Goal: Contribute content: Add original content to the website for others to see

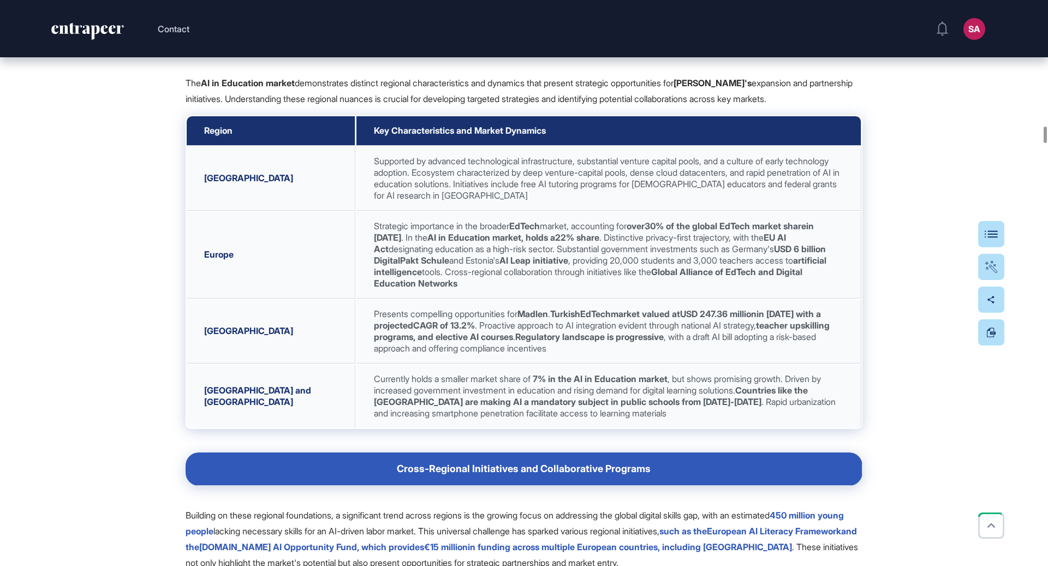
scroll to position [13309, 0]
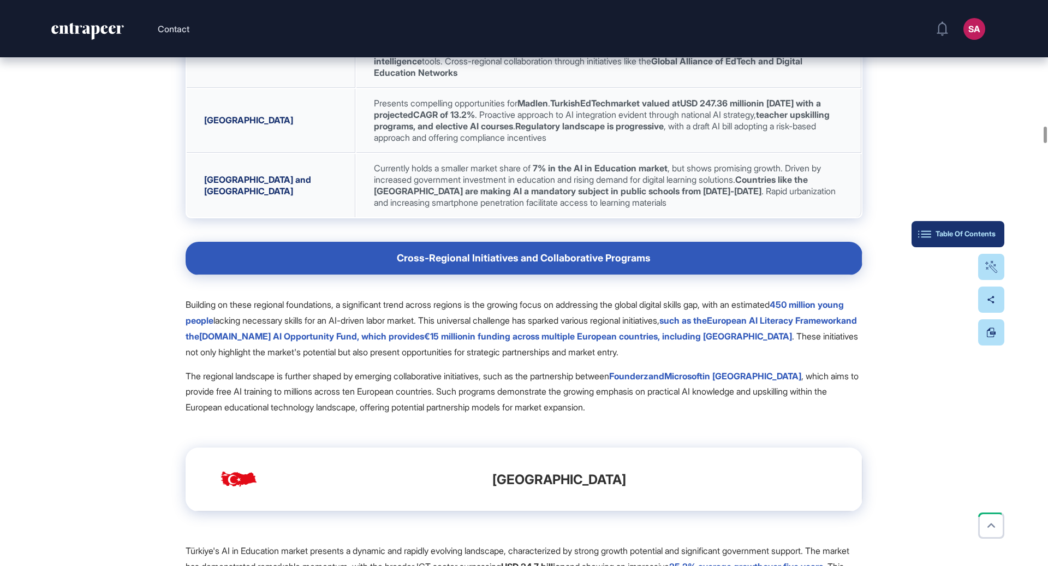
click at [986, 238] on button "Table Of Contents" at bounding box center [958, 234] width 93 height 26
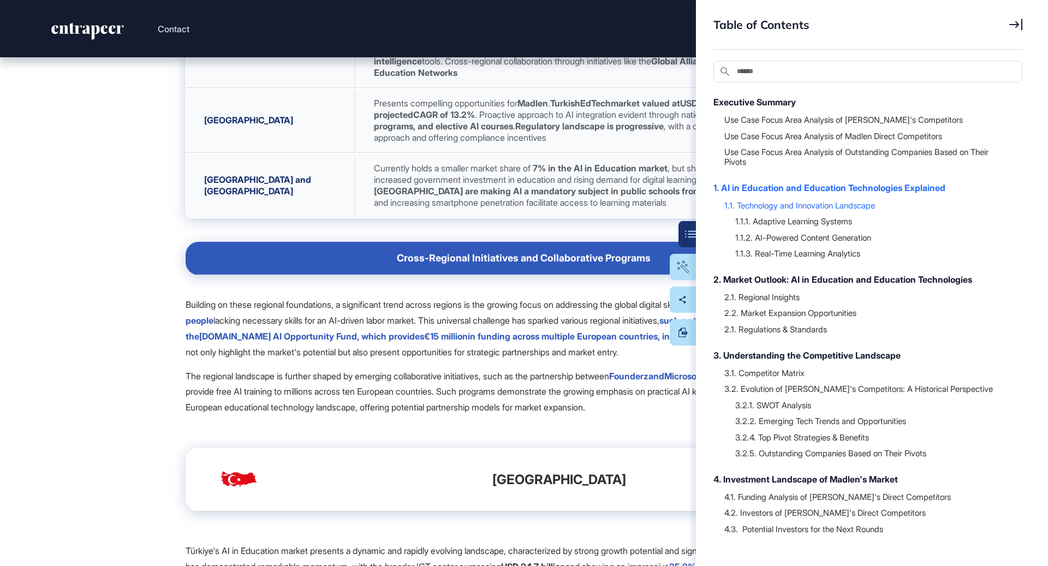
scroll to position [153, 0]
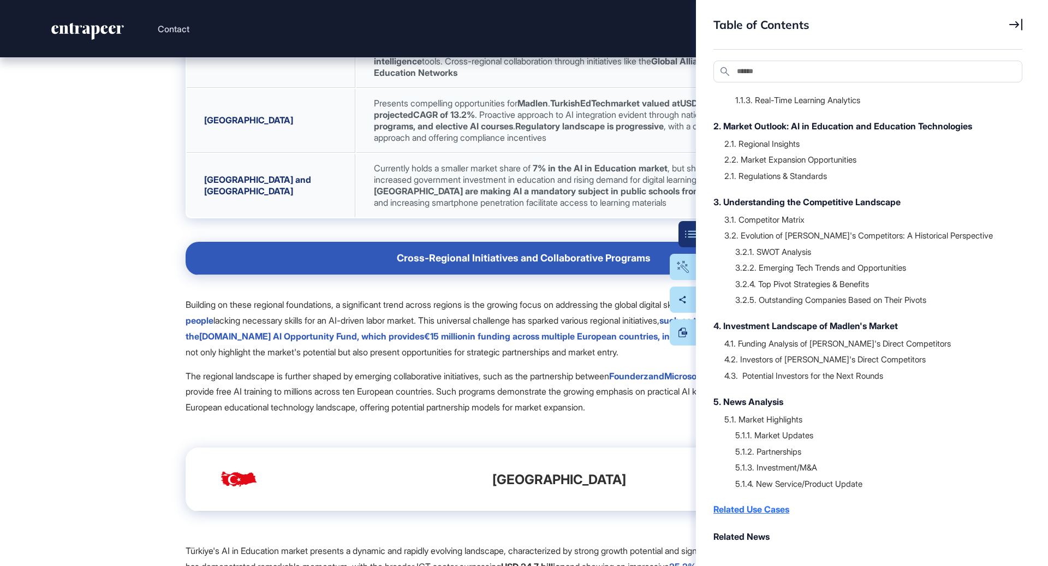
click at [768, 508] on div "Related Use Cases" at bounding box center [863, 509] width 298 height 13
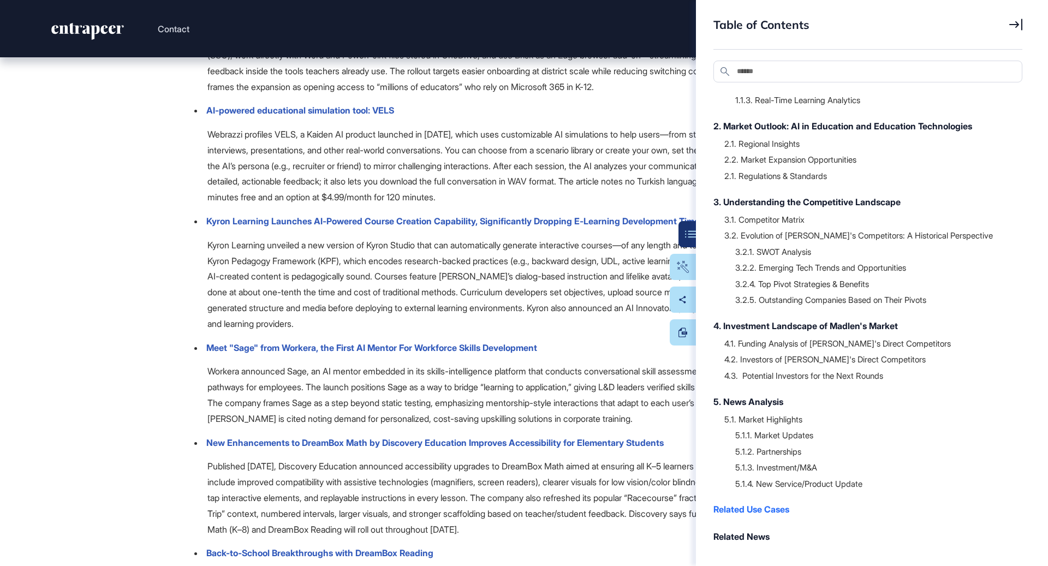
click at [1017, 23] on icon at bounding box center [1016, 25] width 13 height 12
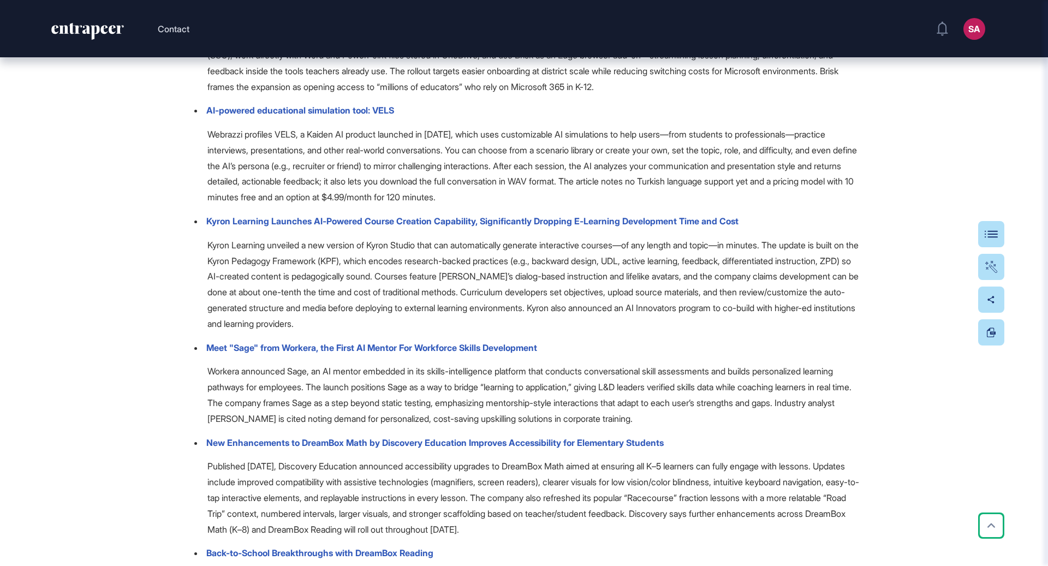
scroll to position [57588, 0]
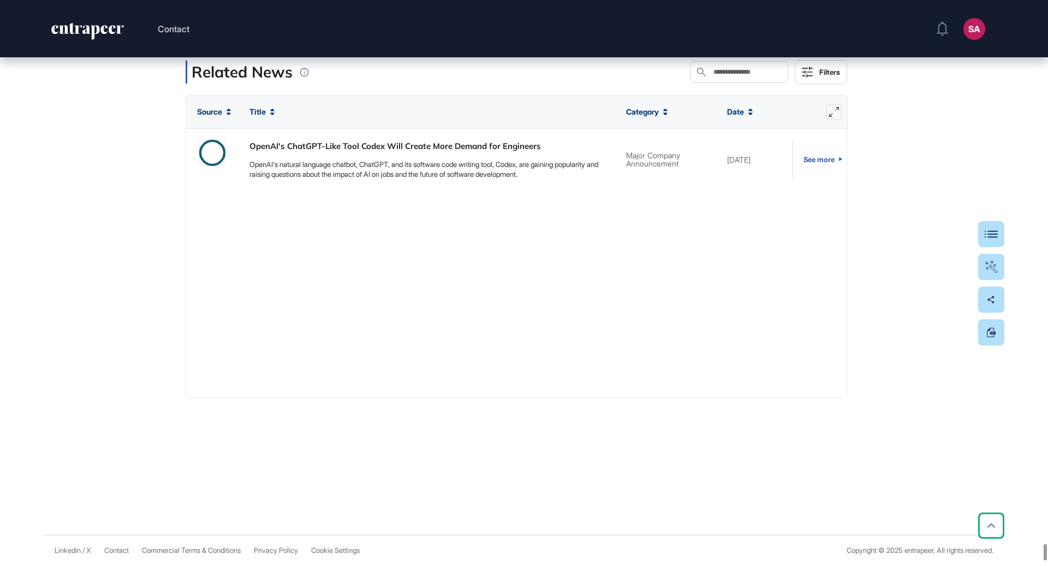
type input "*****"
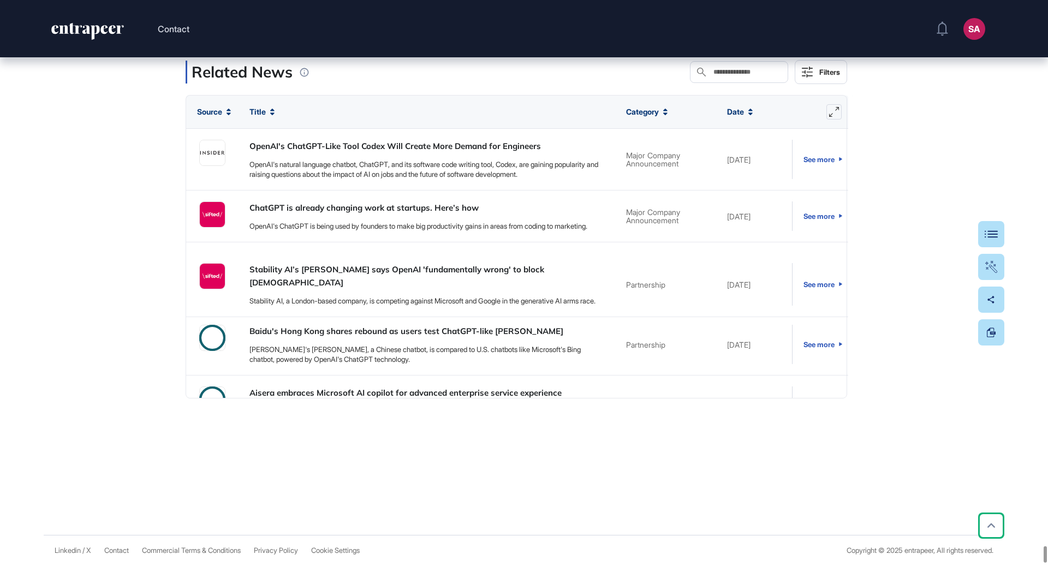
type input "*"
drag, startPoint x: 639, startPoint y: 76, endPoint x: 612, endPoint y: 76, distance: 27.8
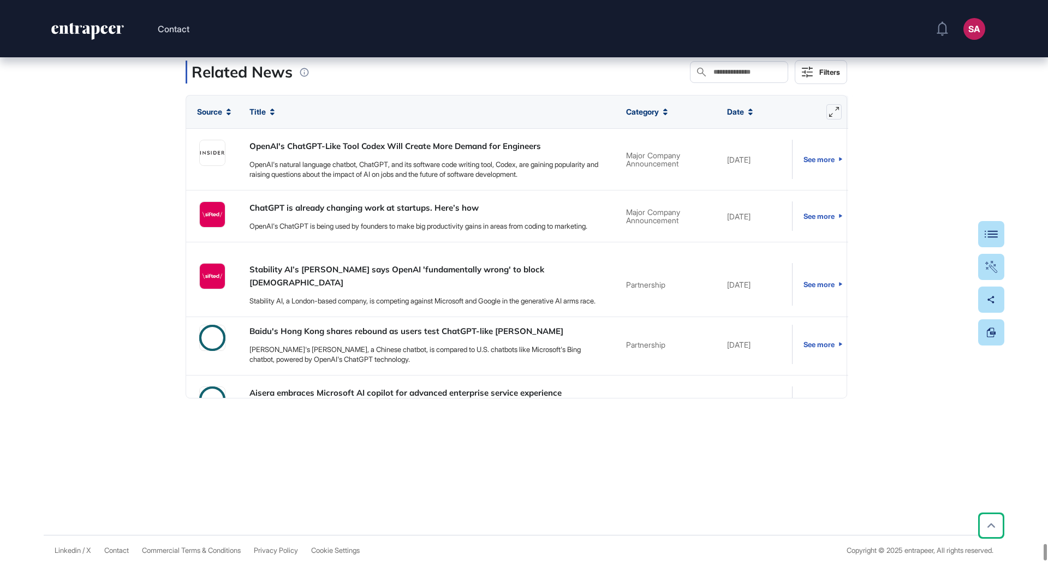
drag, startPoint x: 614, startPoint y: 68, endPoint x: 562, endPoint y: 68, distance: 51.9
type input "*"
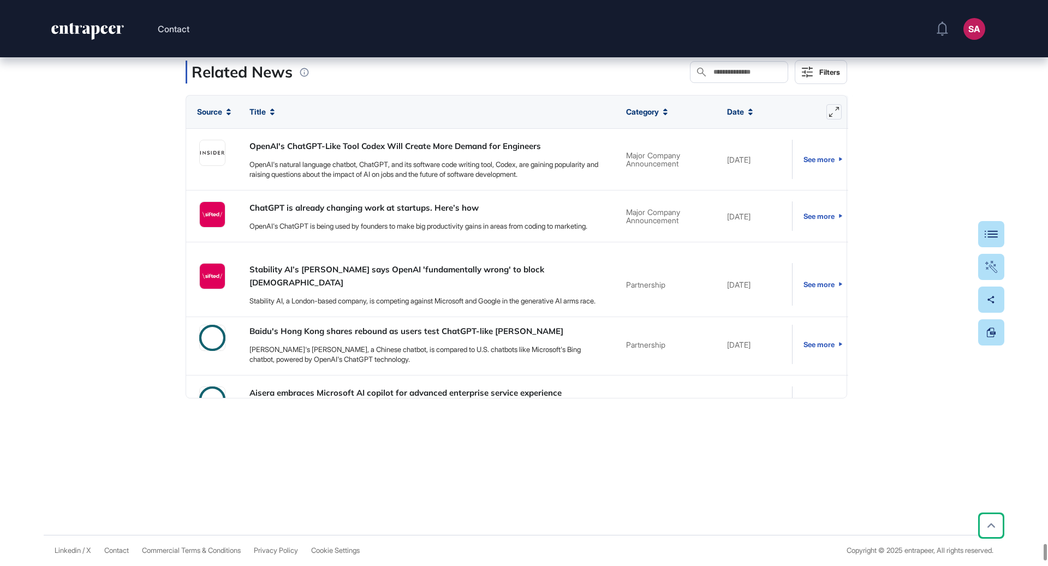
type input "**********"
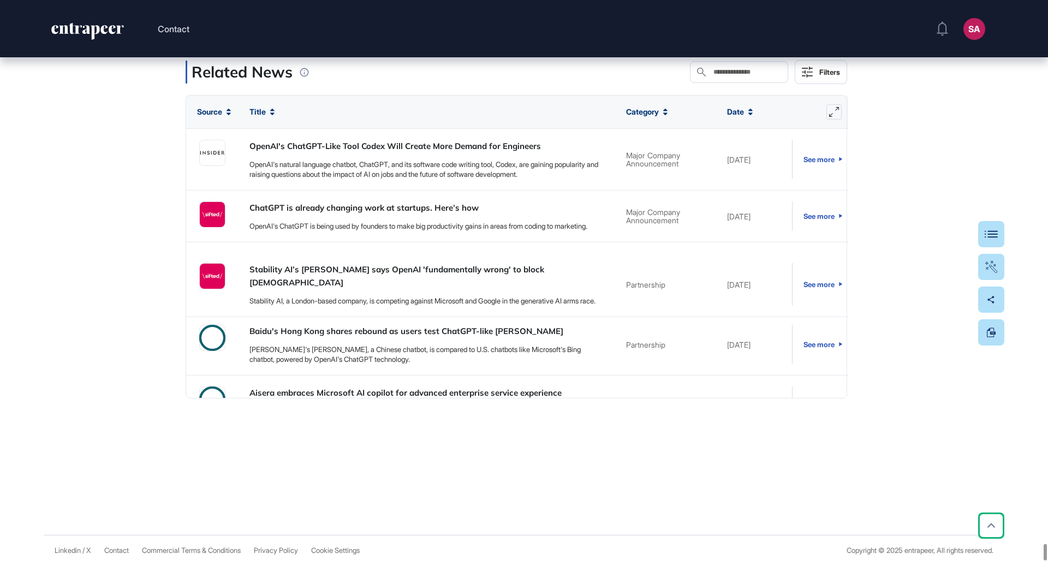
type input "**********"
drag, startPoint x: 642, startPoint y: 74, endPoint x: 568, endPoint y: 74, distance: 73.7
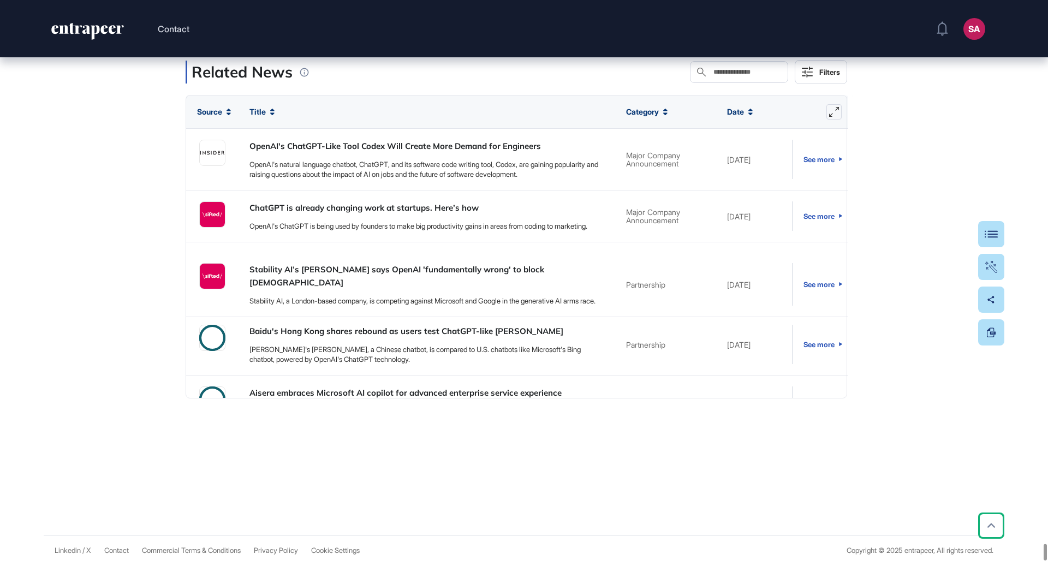
type input "*******"
drag, startPoint x: 636, startPoint y: 70, endPoint x: 569, endPoint y: 70, distance: 67.2
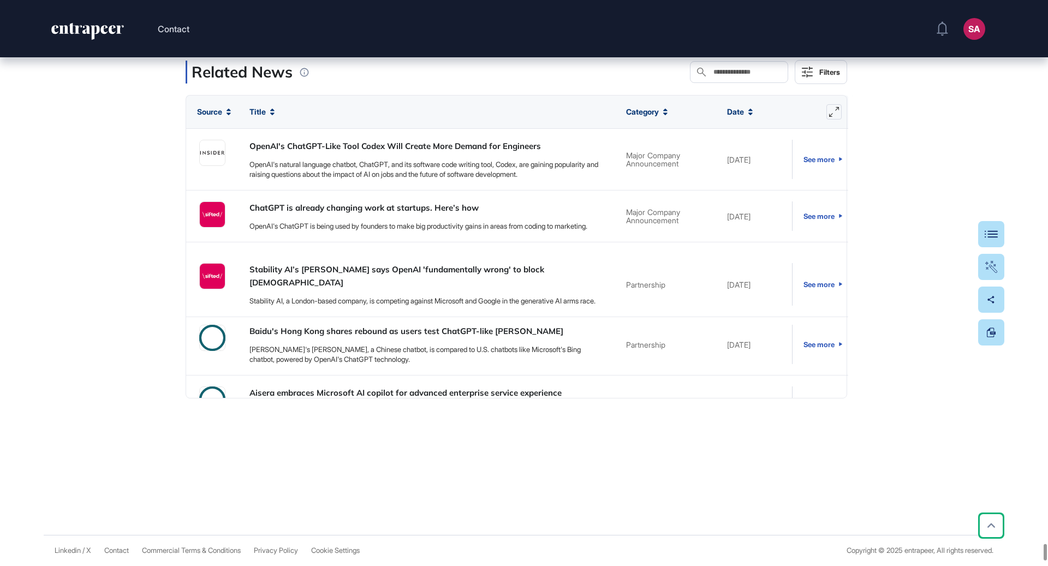
scroll to position [2115, 0]
type input "*"
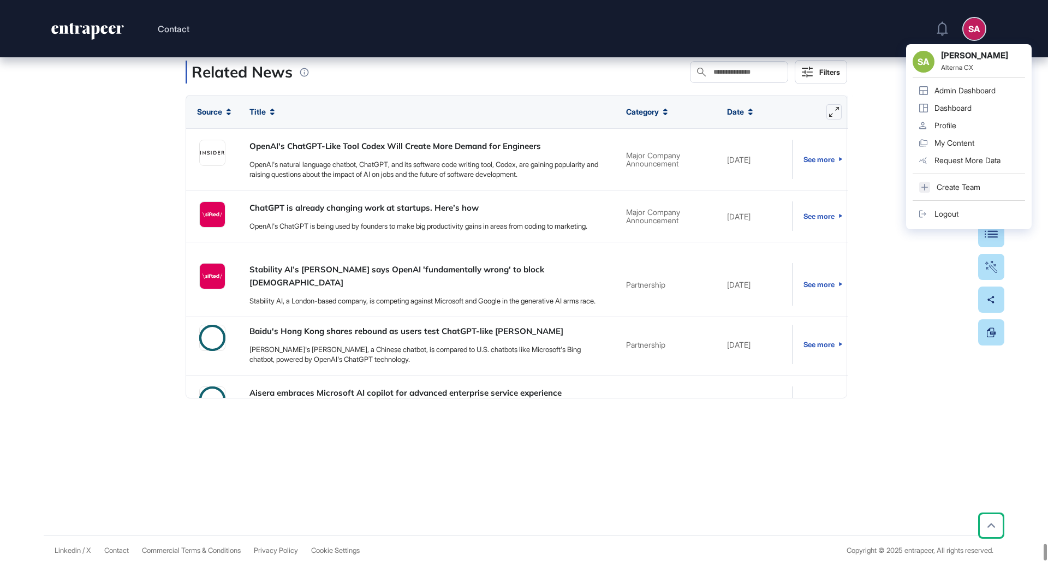
drag, startPoint x: 619, startPoint y: 73, endPoint x: 585, endPoint y: 73, distance: 33.9
drag, startPoint x: 617, startPoint y: 74, endPoint x: 577, endPoint y: 74, distance: 39.9
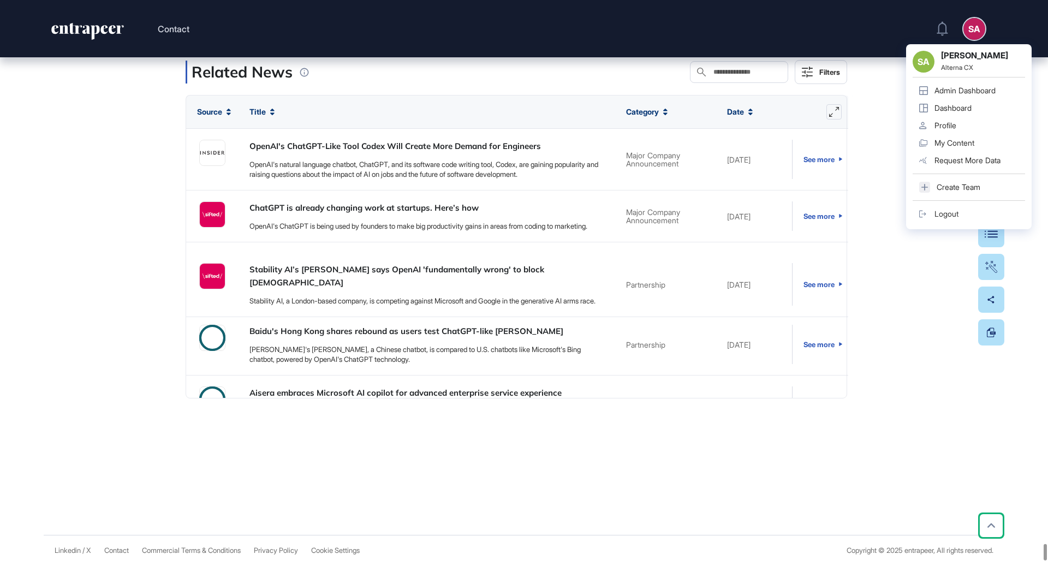
type input "******"
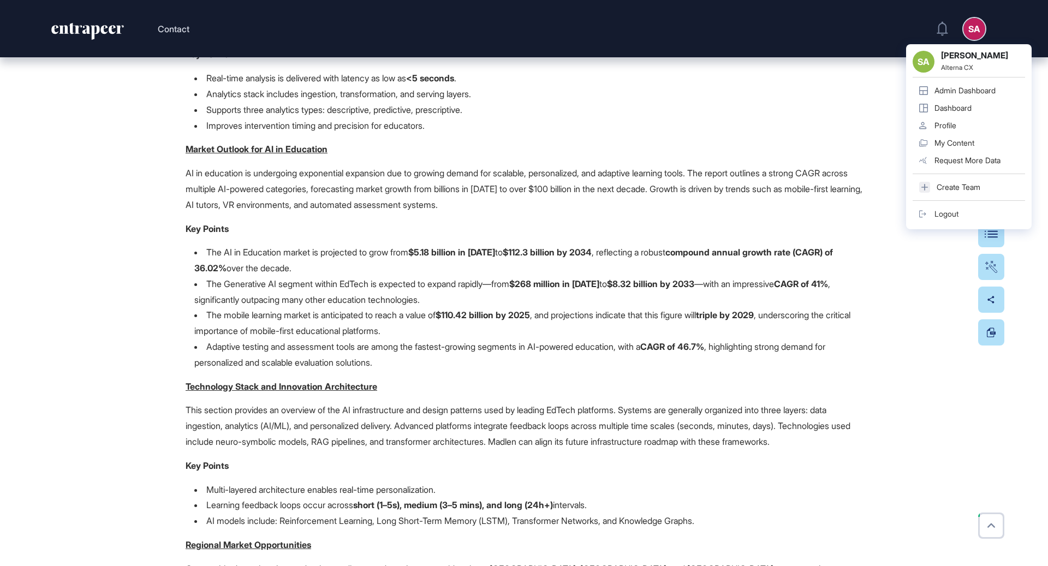
scroll to position [11870, 0]
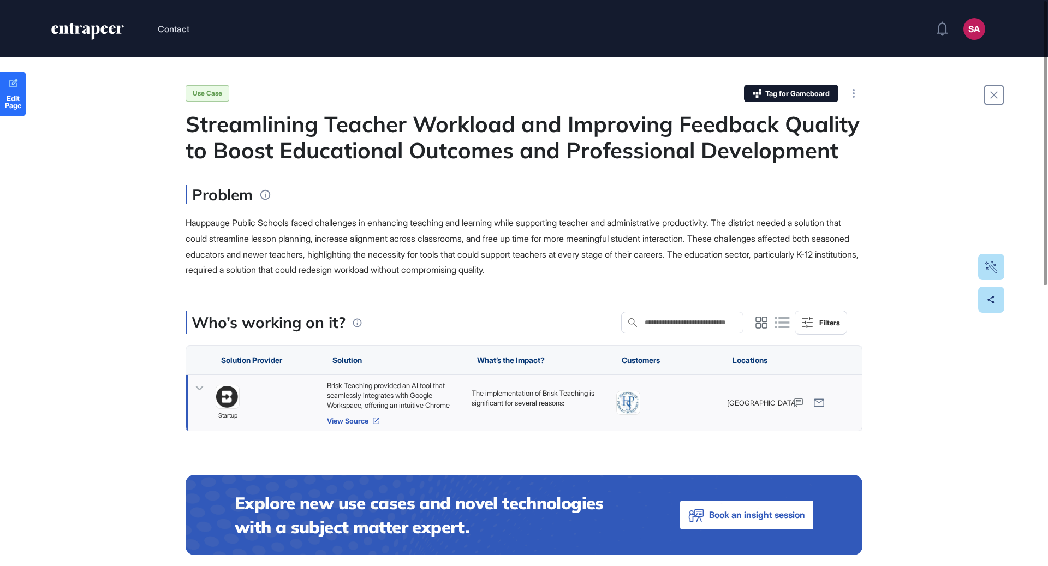
click at [355, 423] on link "View Source" at bounding box center [394, 421] width 134 height 9
click at [410, 390] on div "Brisk Teaching provided an AI tool that seamlessly integrates with Google Works…" at bounding box center [394, 395] width 134 height 29
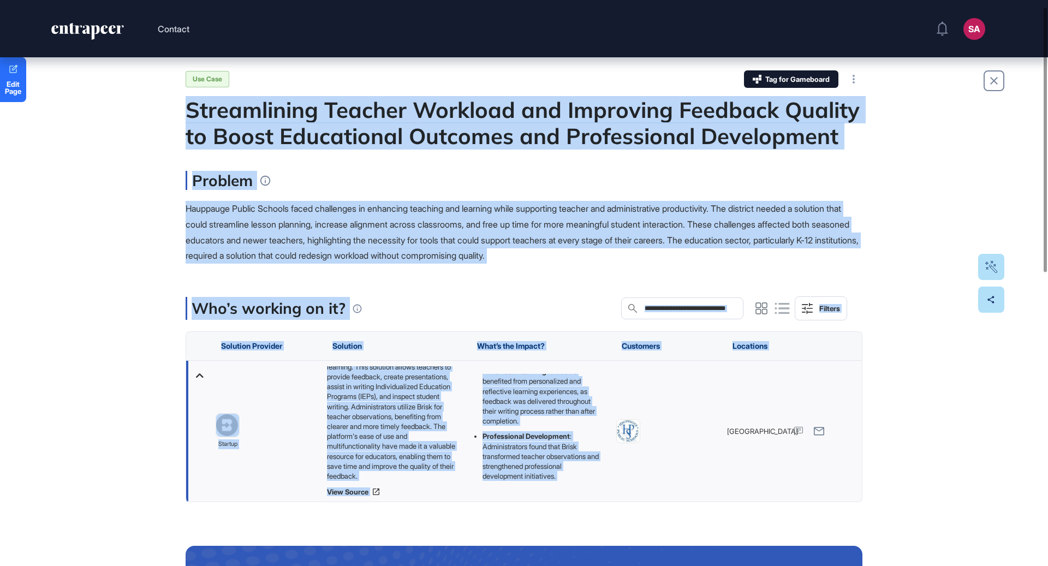
scroll to position [217, 0]
drag, startPoint x: 187, startPoint y: 99, endPoint x: 529, endPoint y: 490, distance: 519.7
click at [529, 490] on main "Use Case Tag for Gameboard Build Partner Invest Acquire Streamlining Teacher Wo…" at bounding box center [524, 562] width 677 height 985
copy main "Streamlining Teacher Workload and Improving Feedback Quality to Boost Education…"
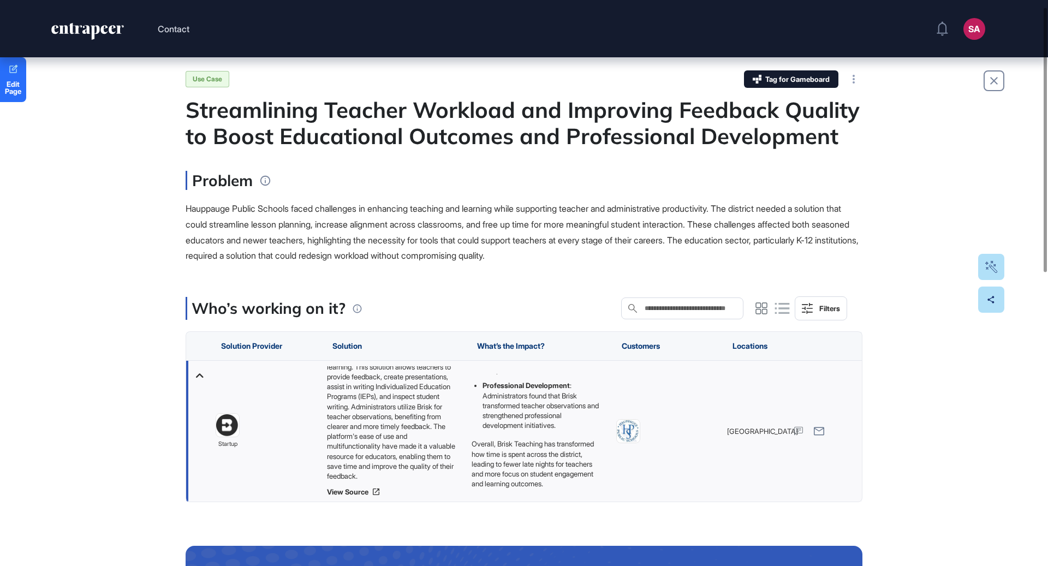
drag, startPoint x: 295, startPoint y: 206, endPoint x: 185, endPoint y: 210, distance: 109.8
click at [186, 210] on span "Hauppauge Public Schools faced challenges in enhancing teaching and learning wh…" at bounding box center [522, 232] width 673 height 58
copy span "Hauppauge Public Schools"
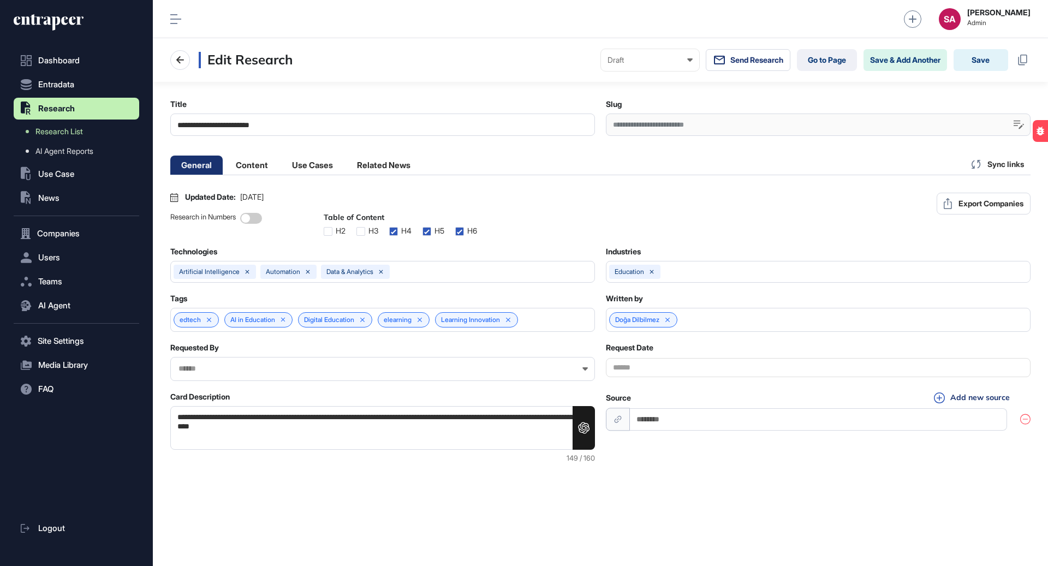
scroll to position [1, 4]
click at [254, 165] on li "Content" at bounding box center [252, 165] width 54 height 19
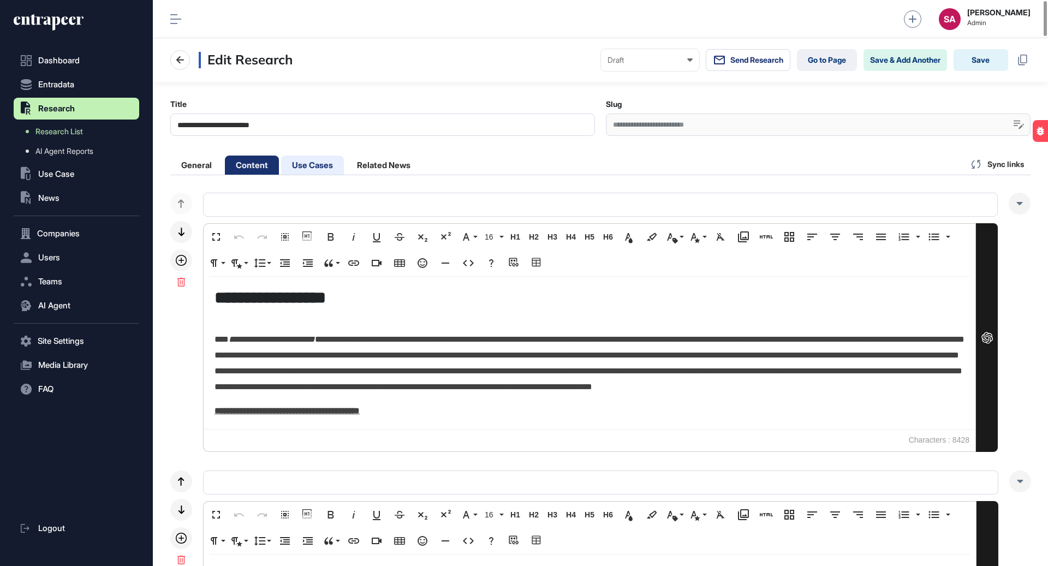
scroll to position [0, 0]
click at [311, 167] on li "Use Cases" at bounding box center [312, 165] width 63 height 19
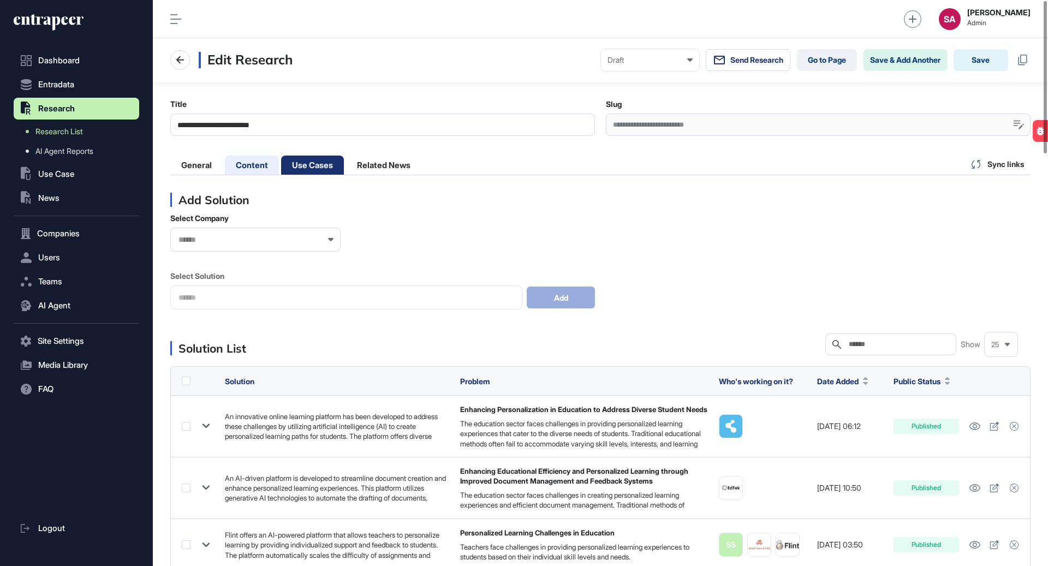
click at [252, 165] on li "Content" at bounding box center [252, 165] width 54 height 19
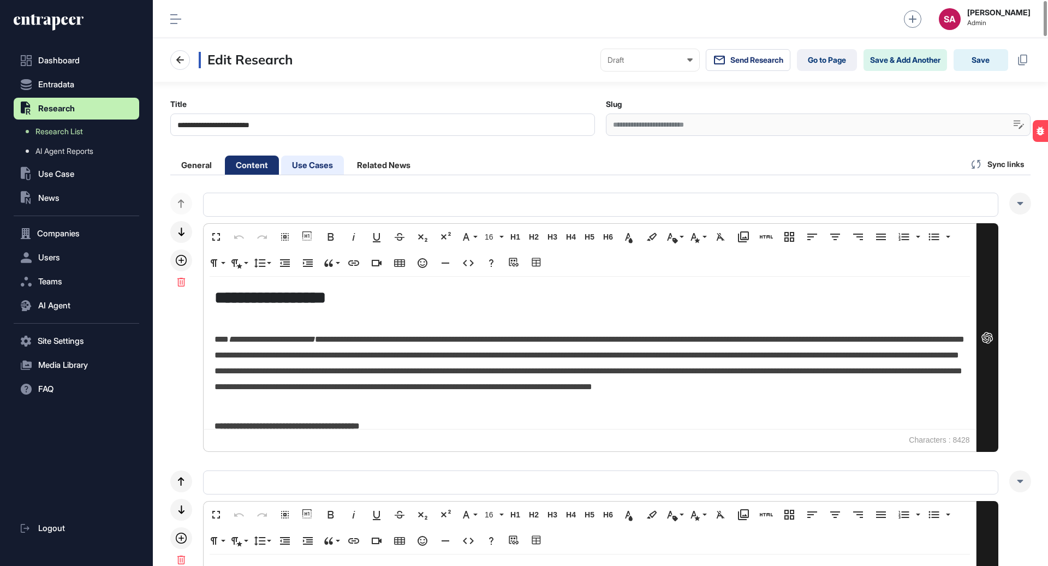
click at [325, 166] on li "Use Cases" at bounding box center [312, 165] width 63 height 19
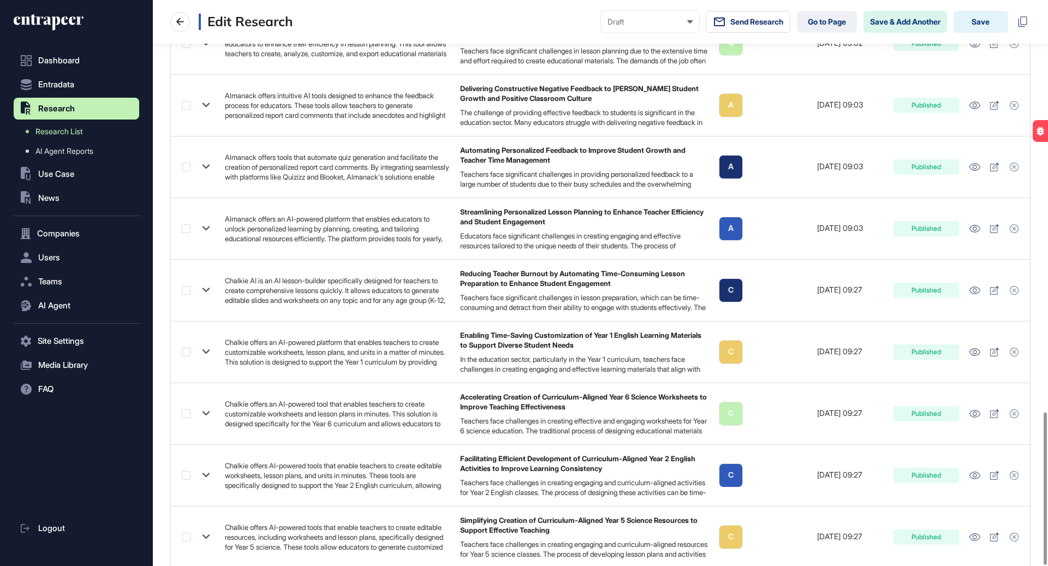
scroll to position [1531, 0]
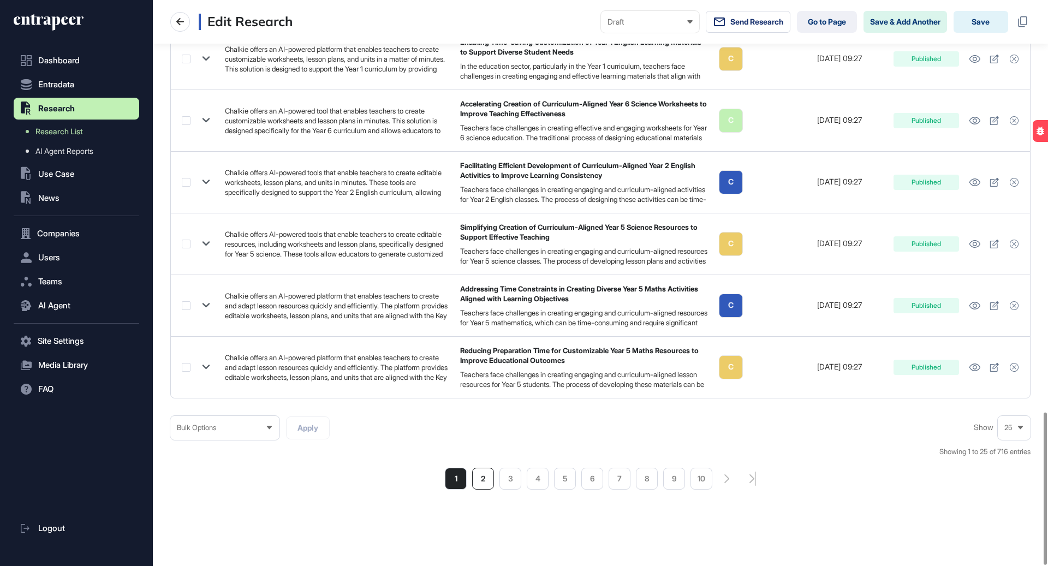
click at [487, 475] on li "2" at bounding box center [483, 479] width 22 height 22
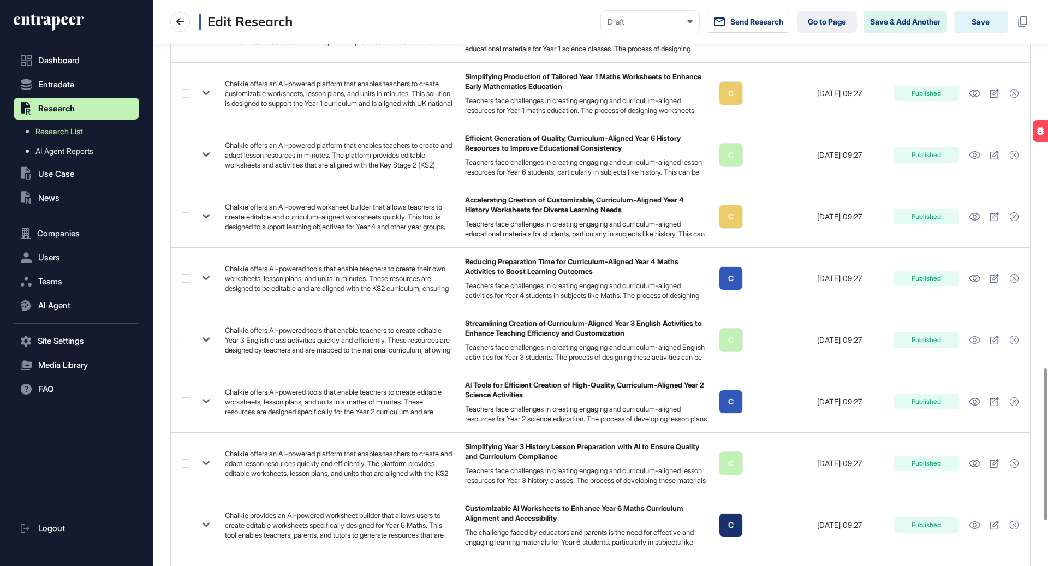
scroll to position [1540, 0]
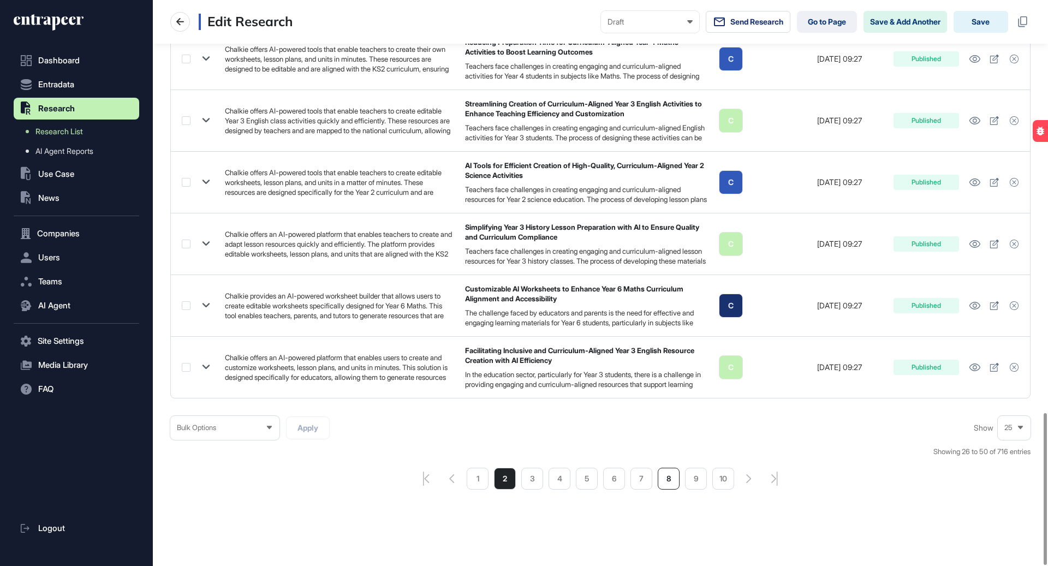
click at [665, 476] on li "8" at bounding box center [669, 479] width 22 height 22
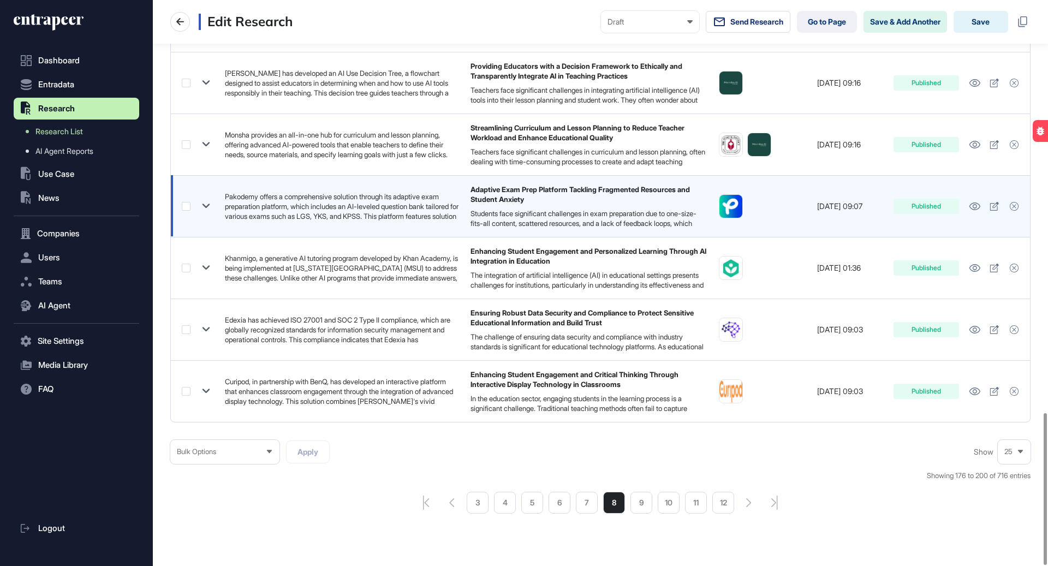
scroll to position [1540, 0]
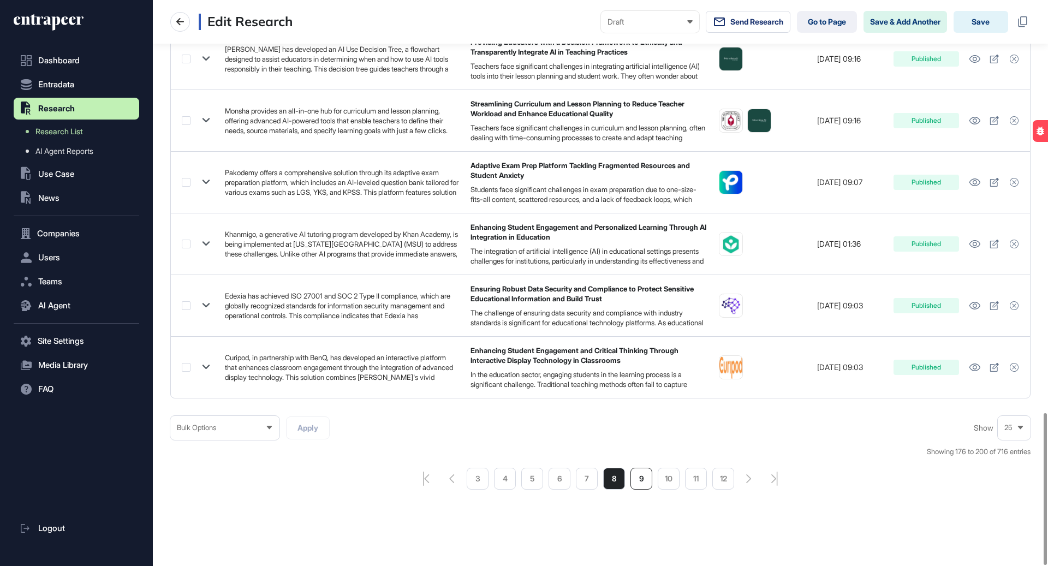
click at [644, 477] on li "9" at bounding box center [642, 479] width 22 height 22
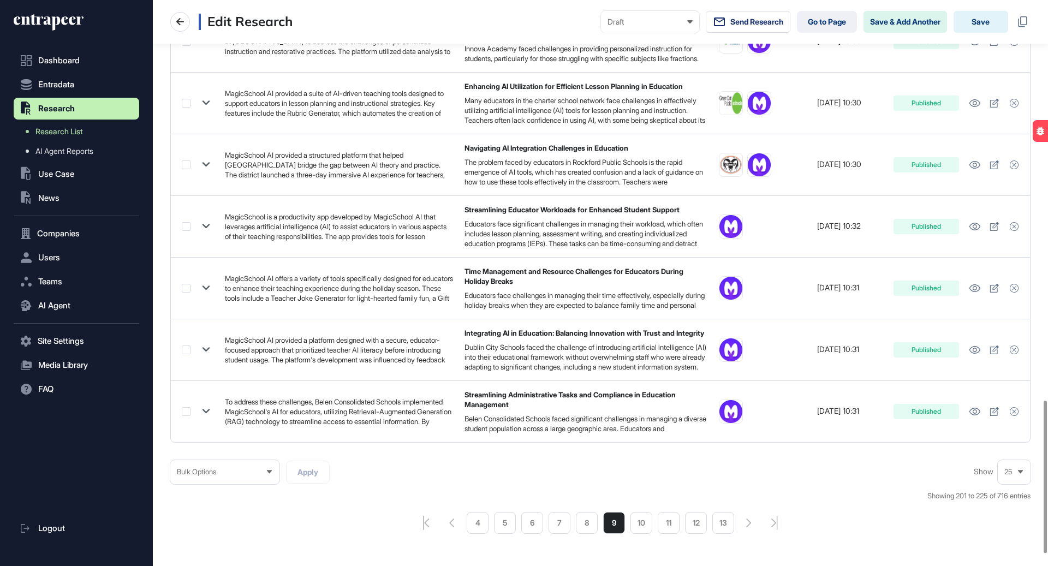
scroll to position [1490, 0]
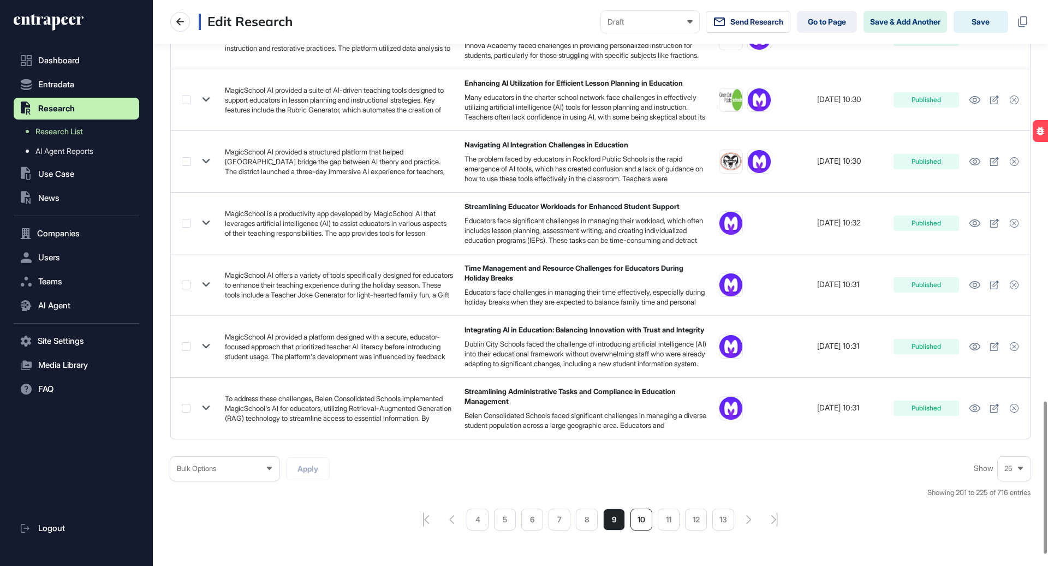
click at [646, 514] on li "10" at bounding box center [642, 520] width 22 height 22
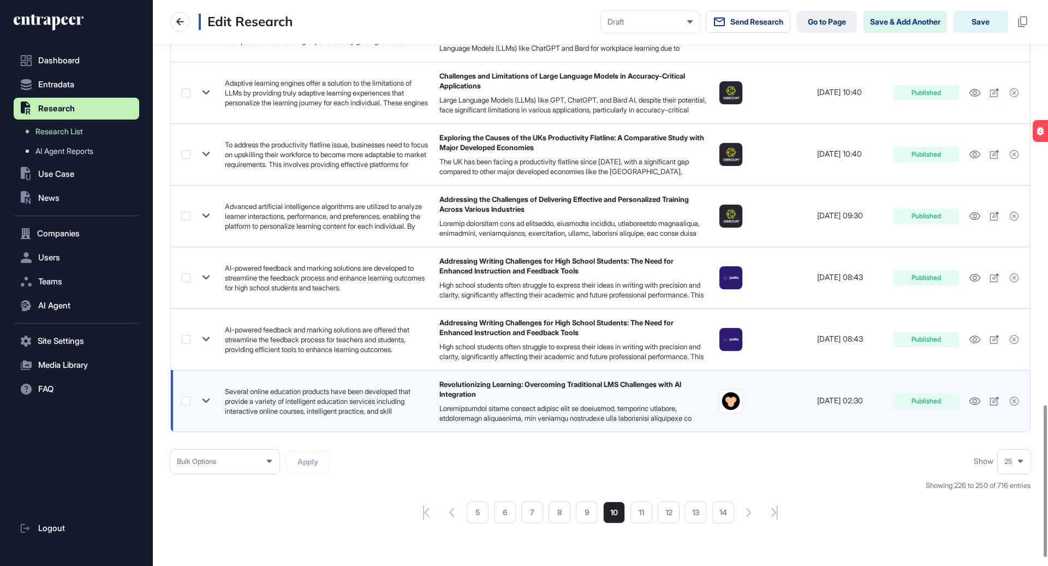
scroll to position [1510, 0]
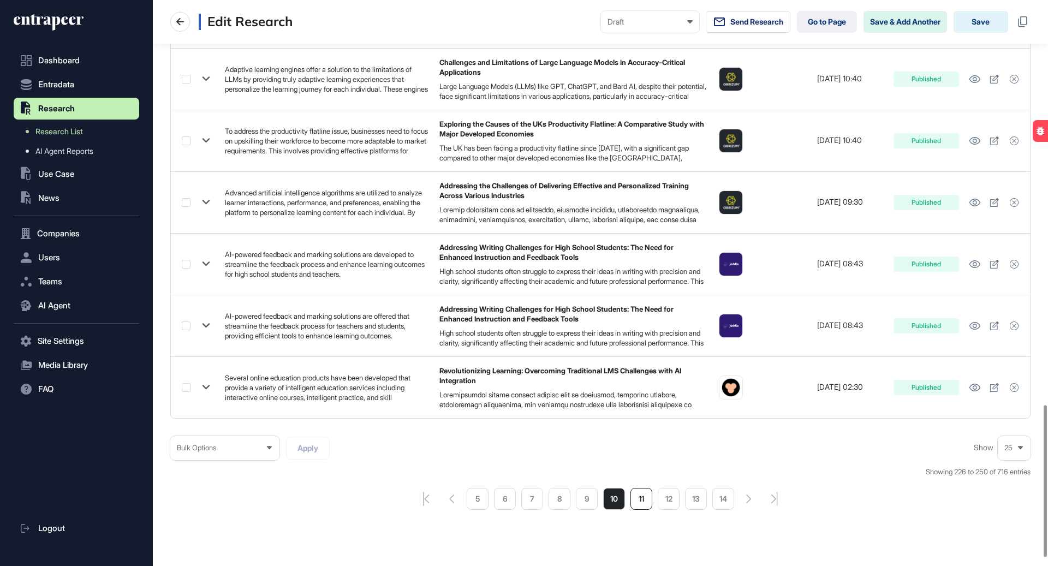
click at [651, 504] on li "11" at bounding box center [642, 499] width 22 height 22
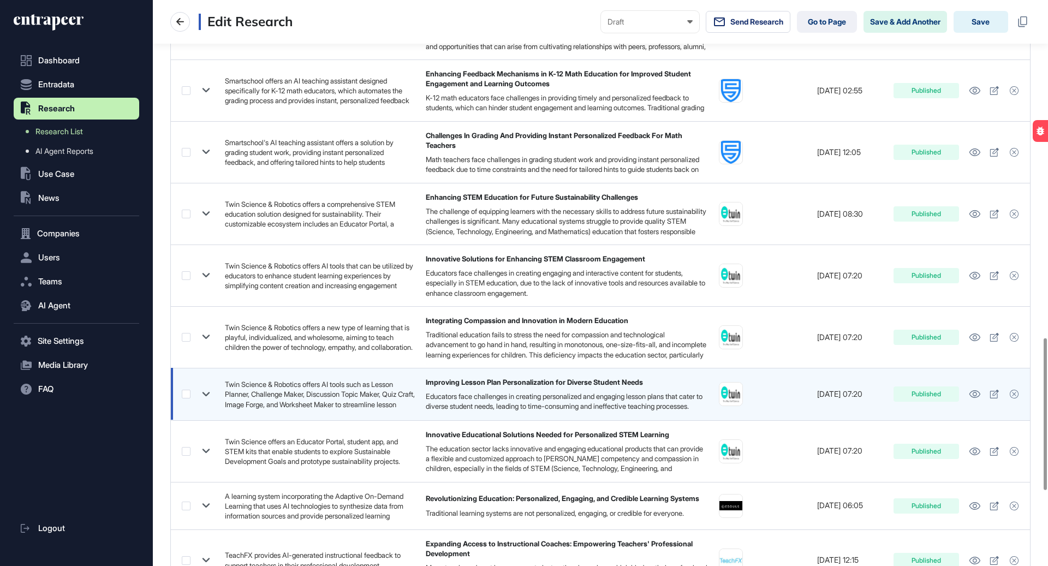
scroll to position [1540, 0]
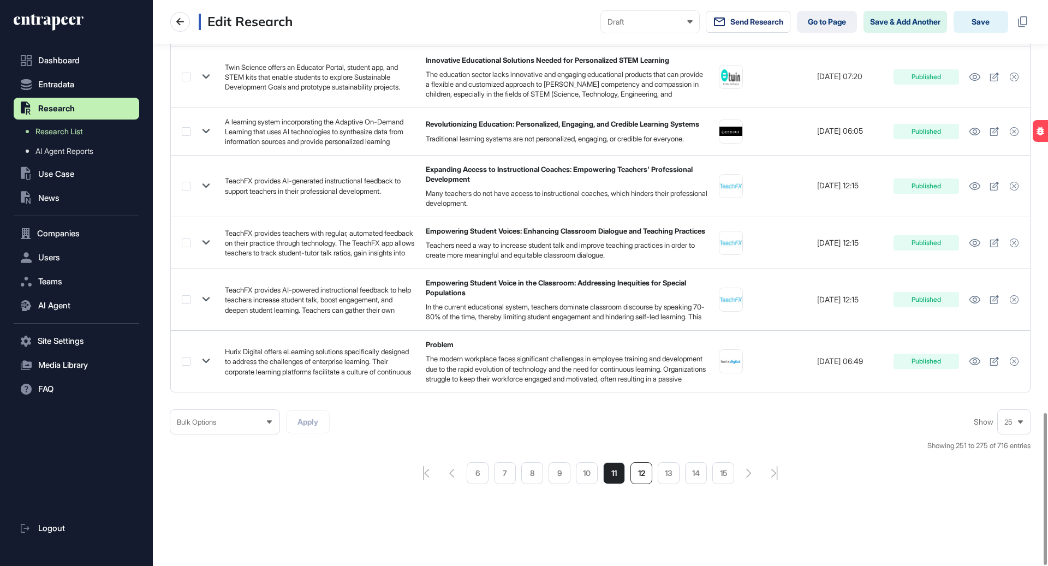
click at [648, 478] on li "12" at bounding box center [642, 474] width 22 height 22
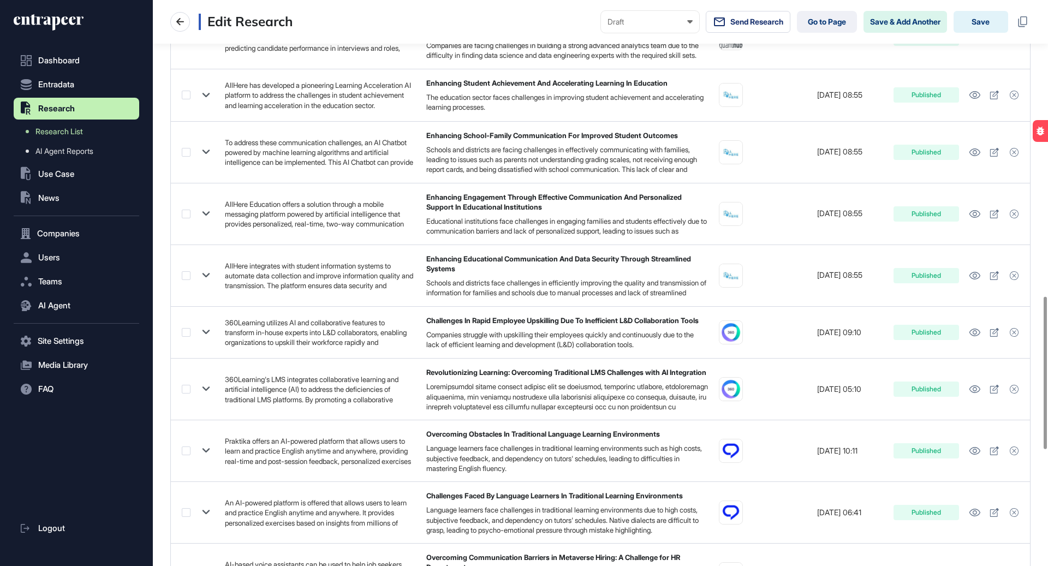
scroll to position [1531, 0]
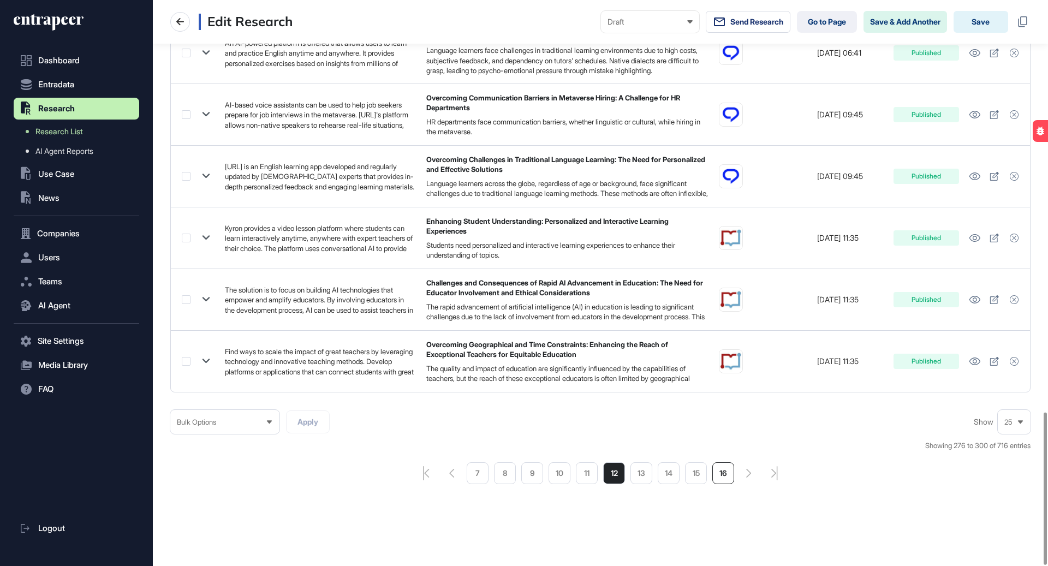
click at [721, 473] on li "16" at bounding box center [724, 474] width 22 height 22
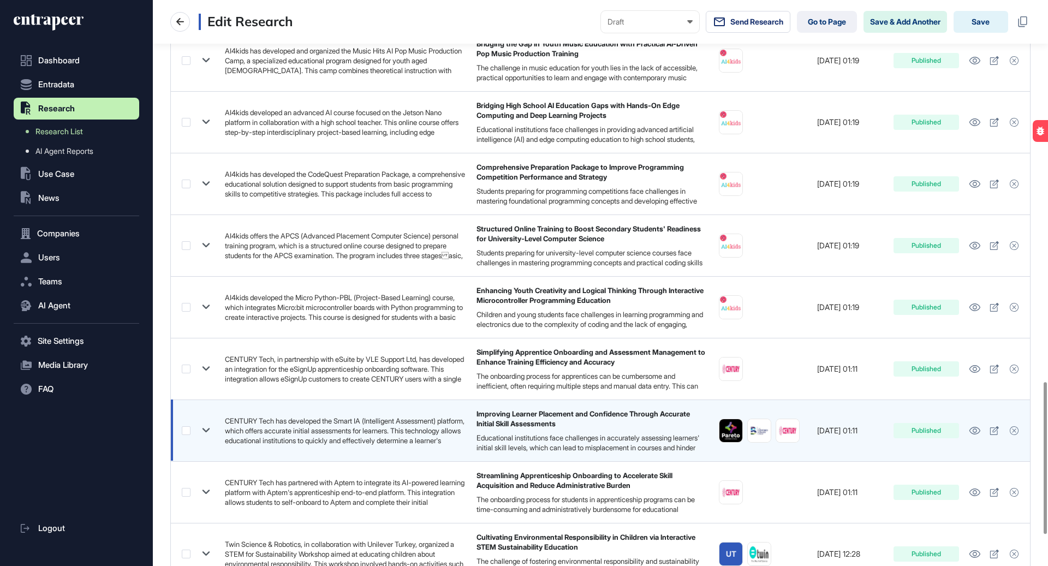
scroll to position [1540, 0]
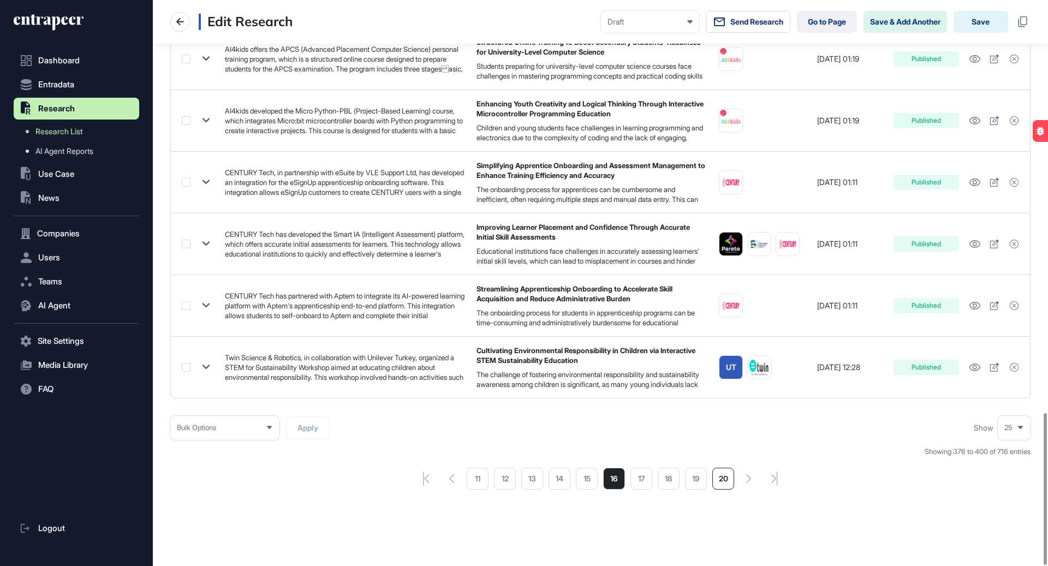
click at [727, 469] on li "20" at bounding box center [724, 479] width 22 height 22
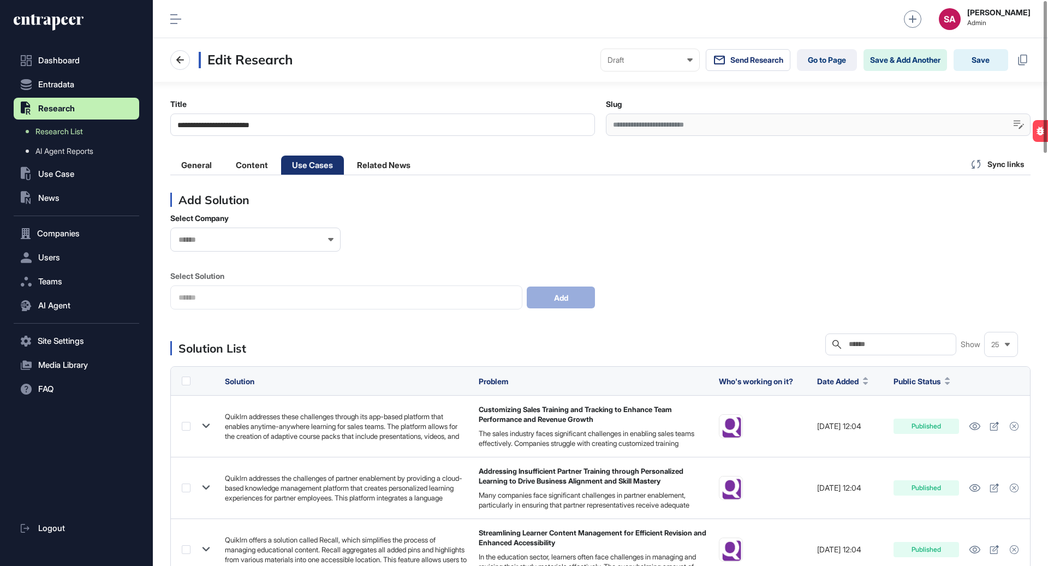
click at [909, 345] on input "text" at bounding box center [899, 344] width 102 height 9
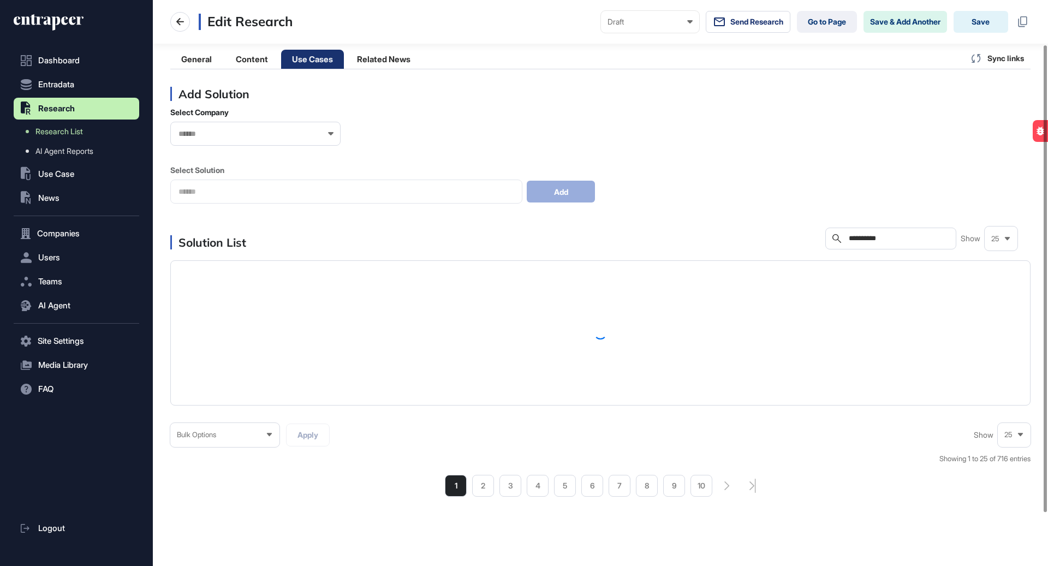
scroll to position [118, 0]
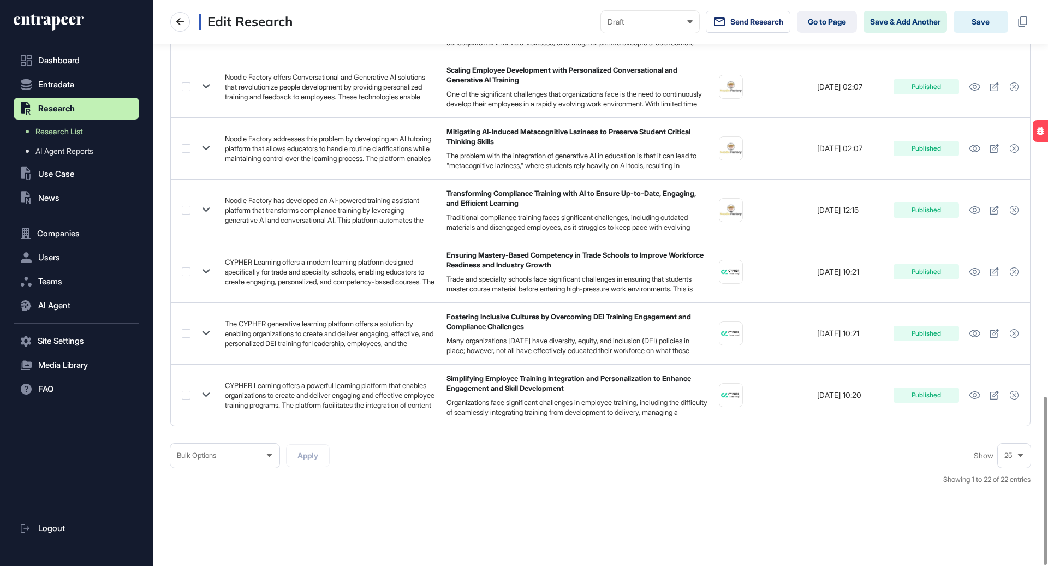
scroll to position [1333, 0]
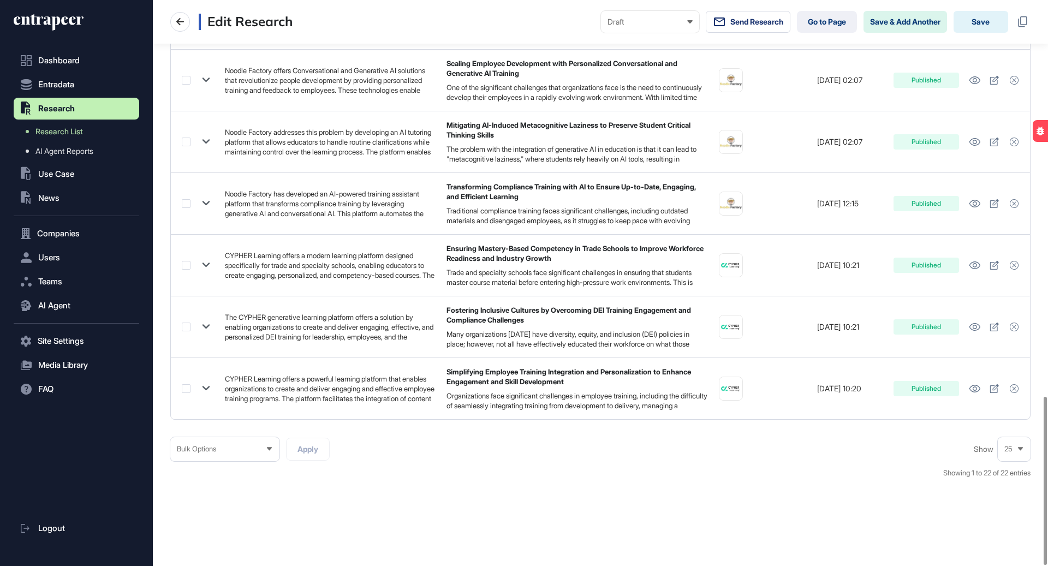
type input "**********"
click at [1020, 448] on icon at bounding box center [1020, 449] width 5 height 3
click at [1015, 420] on li "100" at bounding box center [1014, 430] width 26 height 22
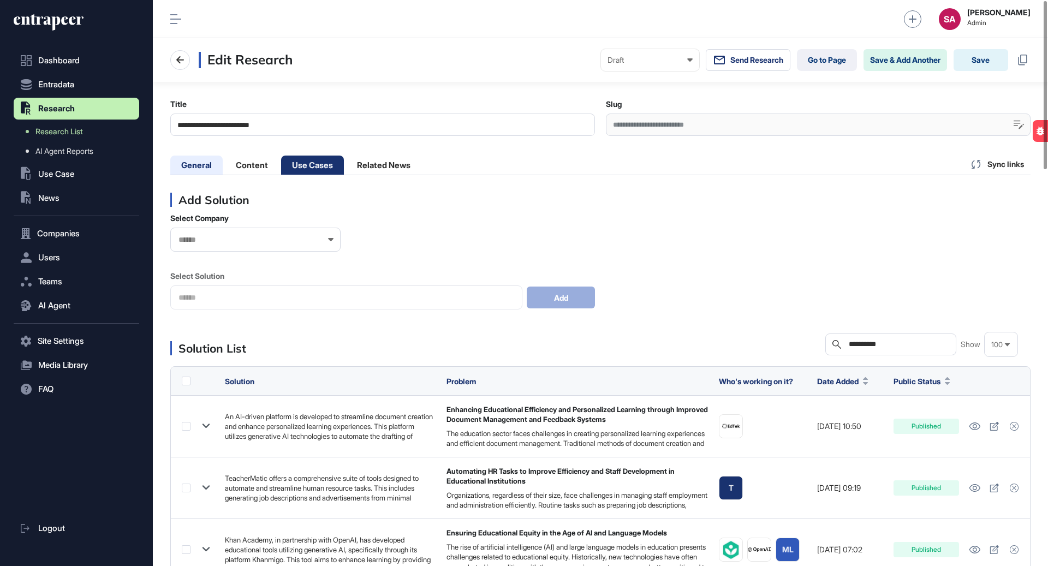
click at [199, 161] on li "General" at bounding box center [196, 165] width 52 height 19
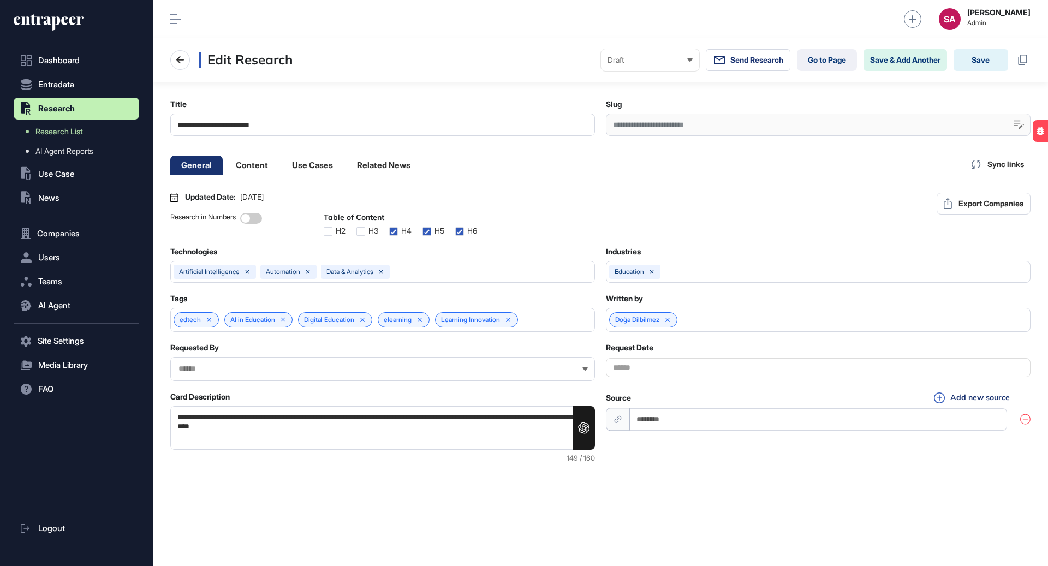
scroll to position [1, 4]
click at [855, 332] on div "Doğa Dilbilmez" at bounding box center [818, 320] width 425 height 24
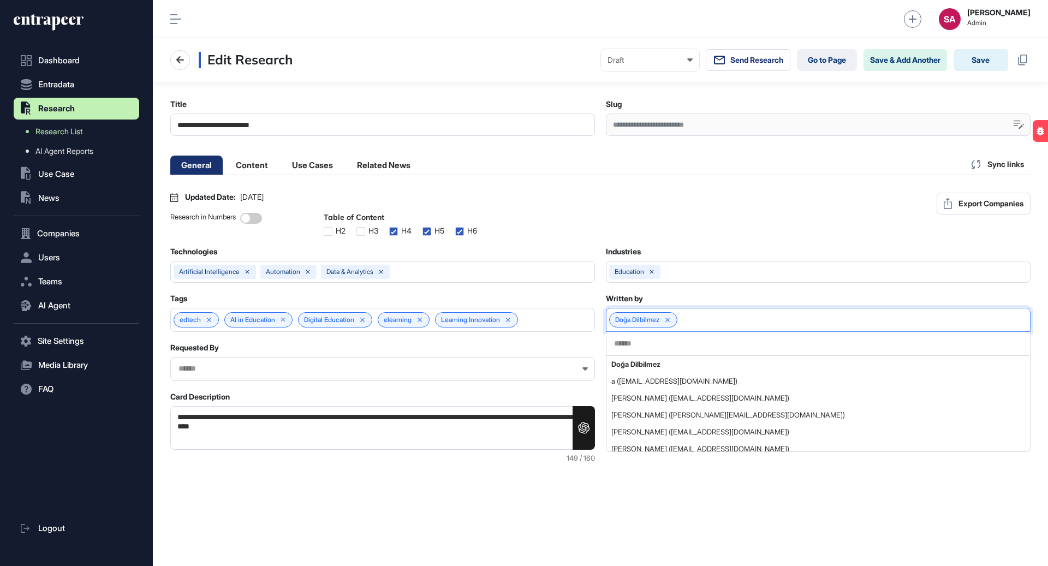
click at [782, 356] on div at bounding box center [818, 344] width 423 height 24
click at [776, 348] on input "text" at bounding box center [818, 343] width 410 height 9
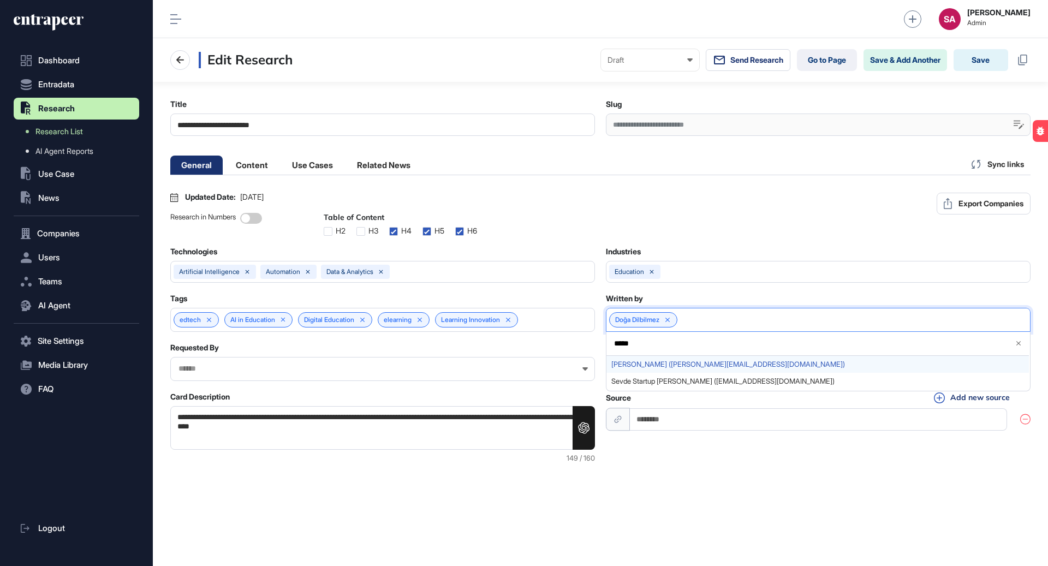
type input "*****"
click at [731, 373] on div "Sevde Aydin (sevde@entrapeer.com)" at bounding box center [818, 364] width 423 height 17
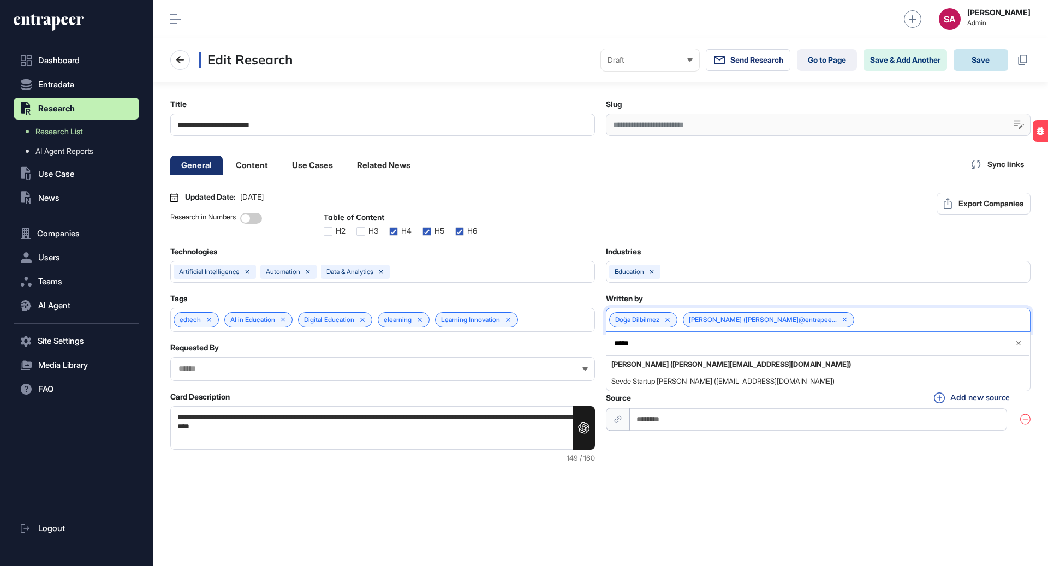
click at [974, 67] on button "Save" at bounding box center [981, 60] width 55 height 22
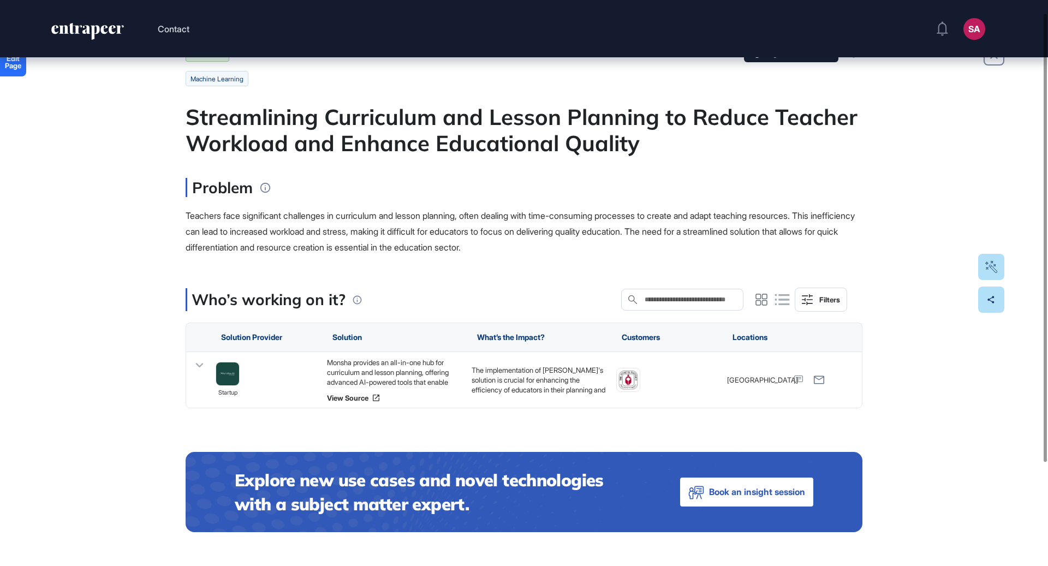
scroll to position [42, 0]
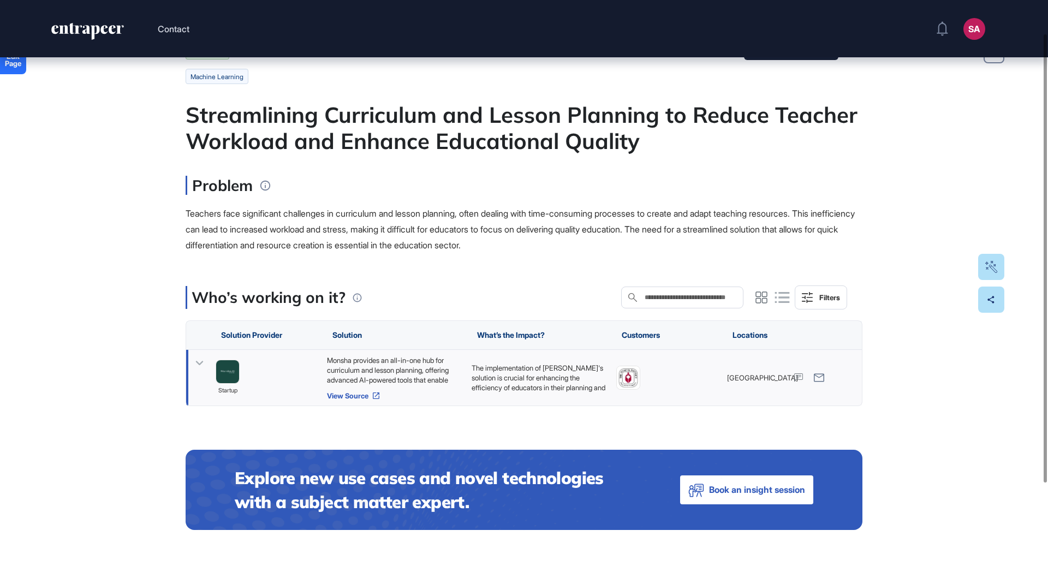
click at [358, 398] on link "View Source" at bounding box center [394, 396] width 134 height 9
click at [371, 396] on link "View Source" at bounding box center [394, 396] width 134 height 9
click at [395, 367] on div "Monsha provides an all-in-one hub for curriculum and lesson planning, offering …" at bounding box center [394, 369] width 134 height 29
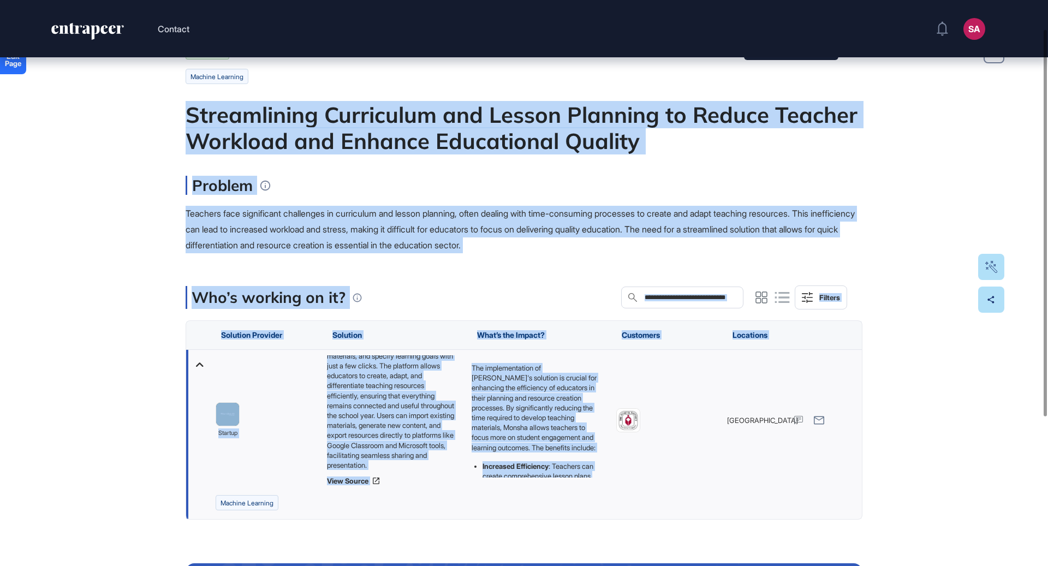
scroll to position [192, 0]
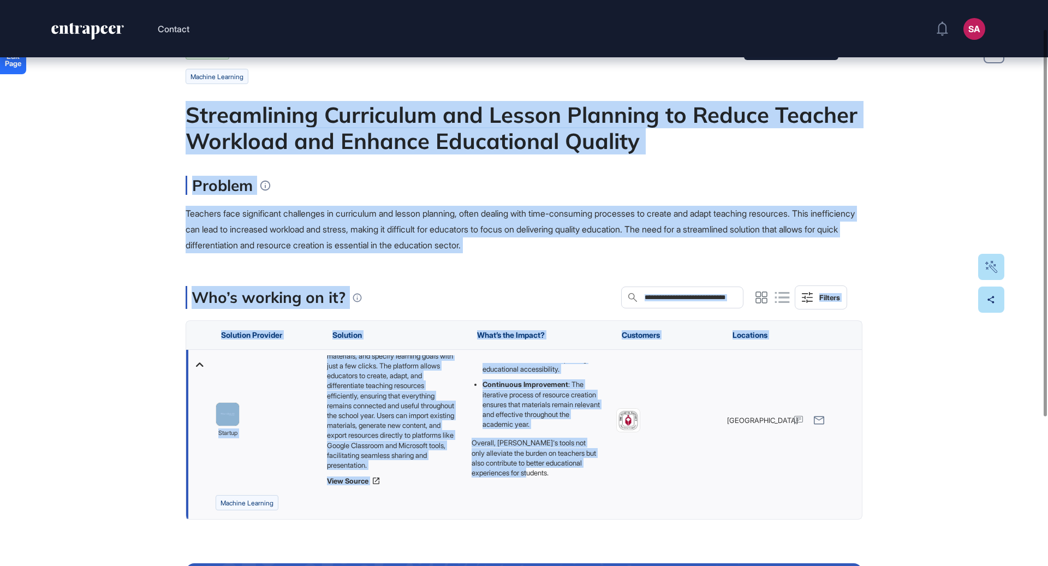
drag, startPoint x: 184, startPoint y: 108, endPoint x: 562, endPoint y: 475, distance: 526.3
click at [562, 475] on div "Edit Page Use Case Tag for Gameboard Build Partner Invest Acquire machine learn…" at bounding box center [524, 384] width 1048 height 738
copy main "Loremipsumdo Sitametcon adi Elitse Doeiusmo te Incidi Utlabor Etdolore mag Aliq…"
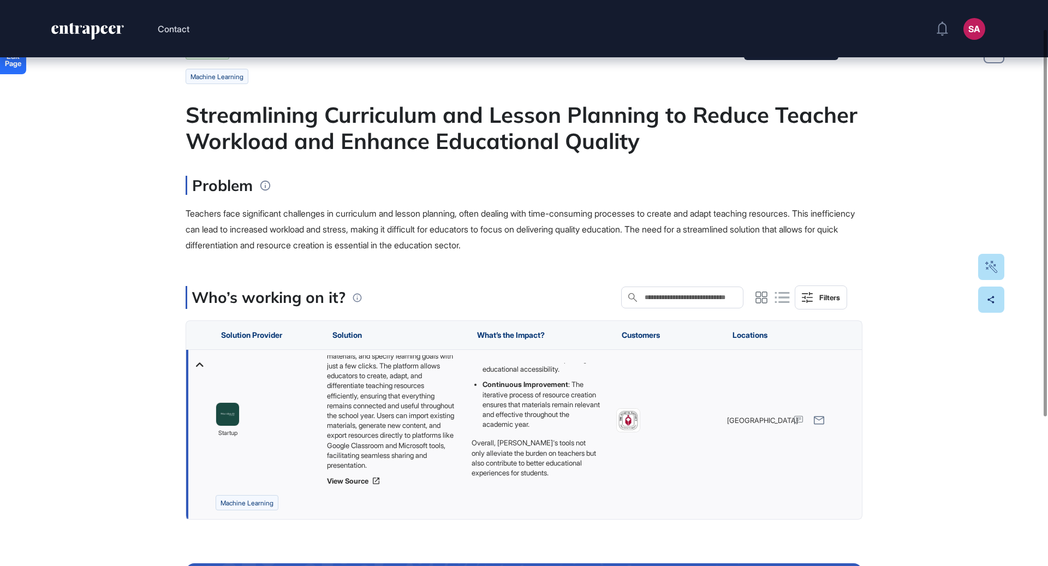
click at [174, 235] on div "Edit Page Use Case Tag for Gameboard Build Partner Invest Acquire machine learn…" at bounding box center [524, 384] width 1048 height 738
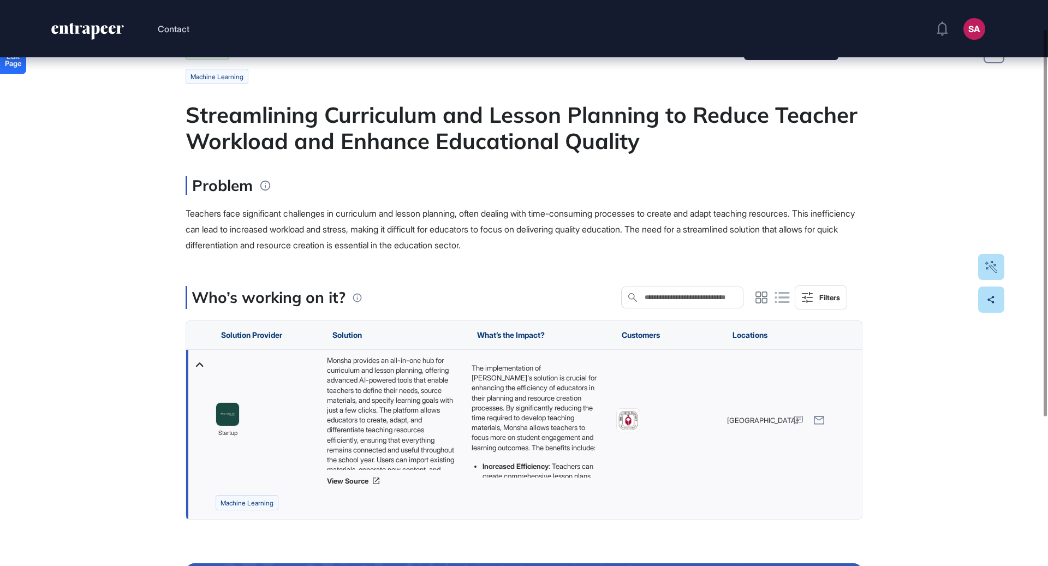
scroll to position [0, 0]
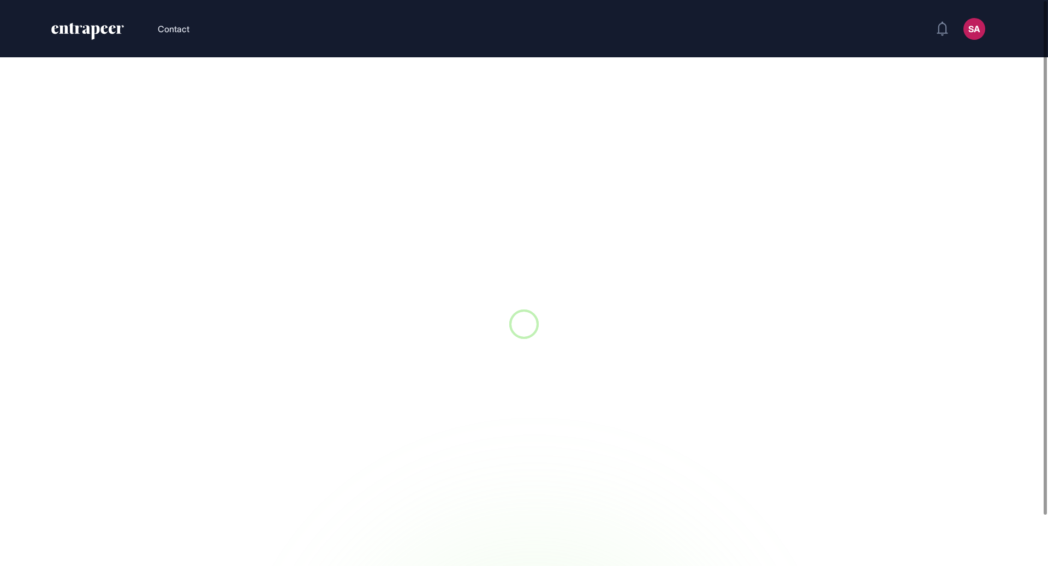
scroll to position [1, 1]
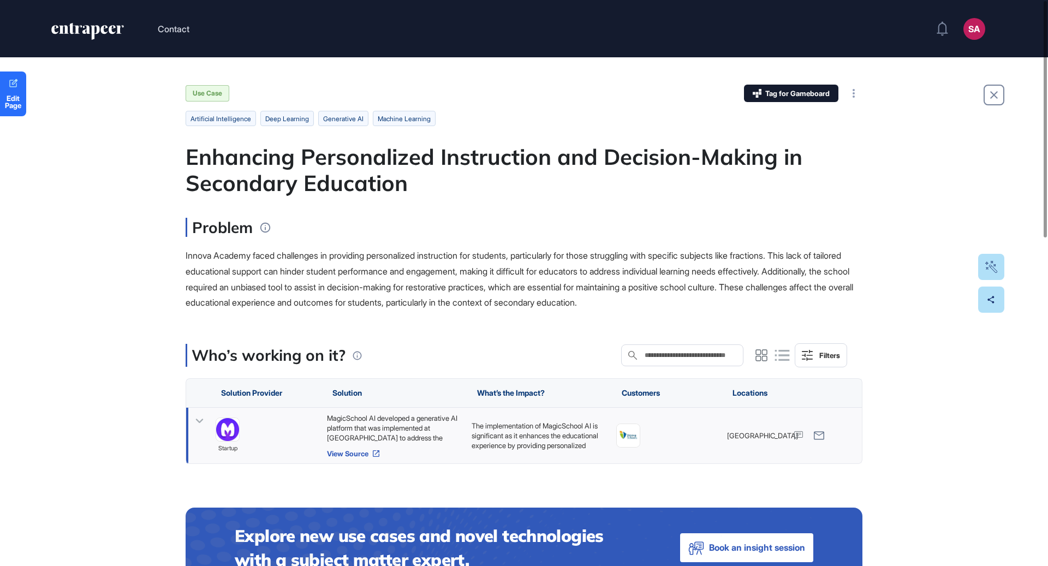
click at [363, 450] on link "View Source" at bounding box center [394, 453] width 134 height 9
click at [403, 422] on div "MagicSchool AI developed a generative AI platform that was implemented at Innov…" at bounding box center [394, 427] width 134 height 29
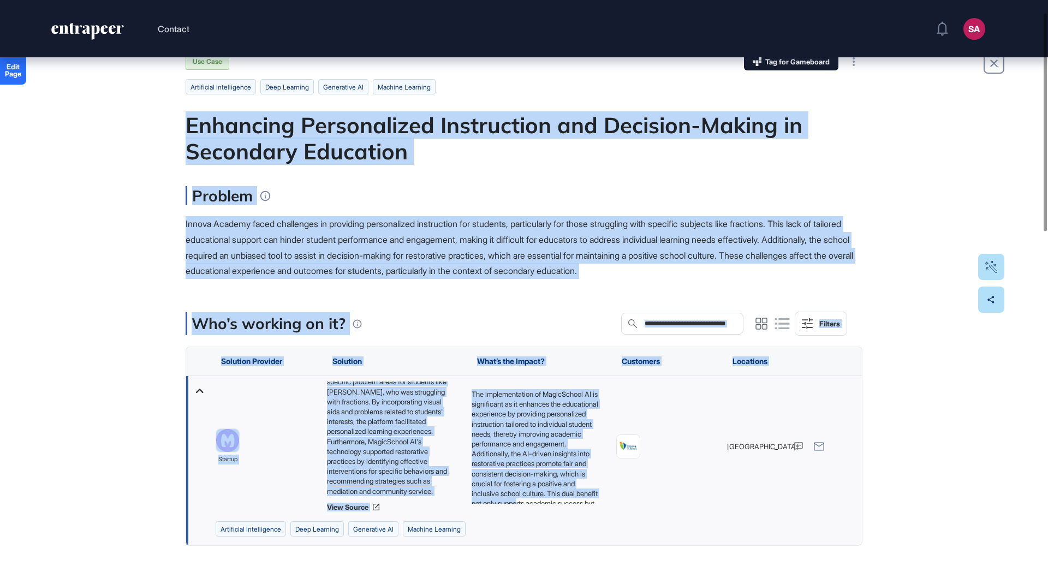
scroll to position [54, 0]
drag, startPoint x: 188, startPoint y: 118, endPoint x: 543, endPoint y: 498, distance: 519.6
copy main "Enhancing Personalized Instruction and Decision-Making in Secondary Education P…"
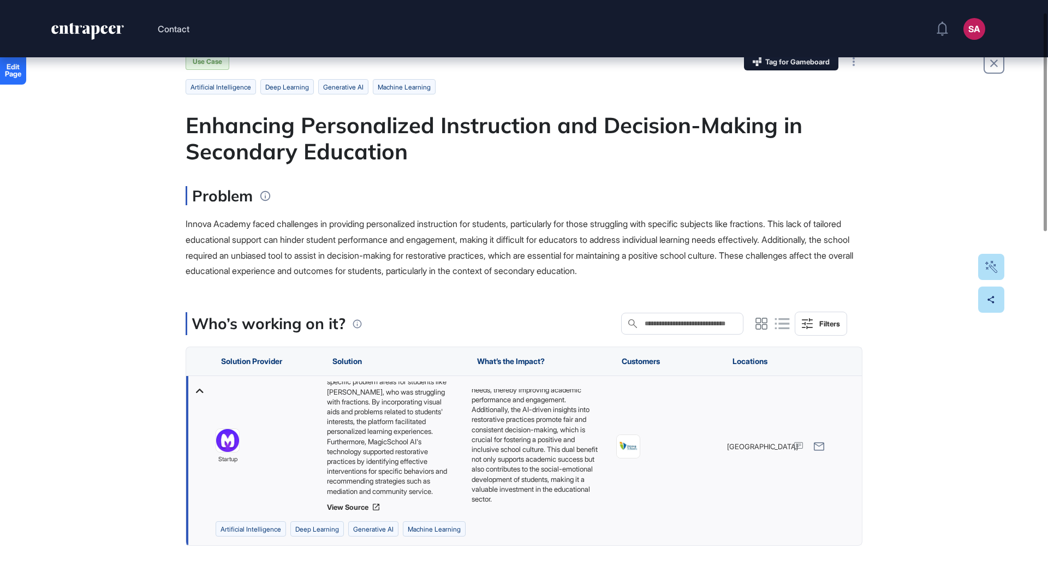
click at [363, 272] on span "Innova Academy faced challenges in providing personalized instruction for stude…" at bounding box center [520, 247] width 668 height 58
drag, startPoint x: 253, startPoint y: 225, endPoint x: 185, endPoint y: 226, distance: 68.3
click at [639, 447] on img at bounding box center [628, 446] width 23 height 23
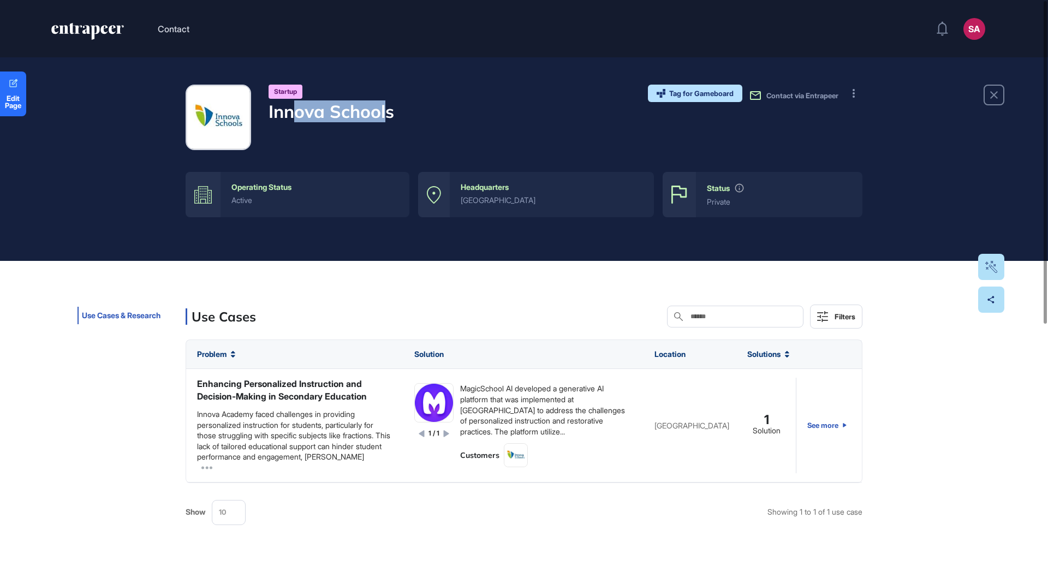
drag, startPoint x: 390, startPoint y: 110, endPoint x: 290, endPoint y: 108, distance: 100.0
click at [290, 108] on h4 "Innova Schools" at bounding box center [332, 111] width 126 height 21
drag, startPoint x: 421, startPoint y: 111, endPoint x: 269, endPoint y: 109, distance: 151.8
click at [269, 109] on div "Startup Innova Schools Tag for Gameboard Build Partner Invest Acquire Contact v…" at bounding box center [524, 118] width 677 height 66
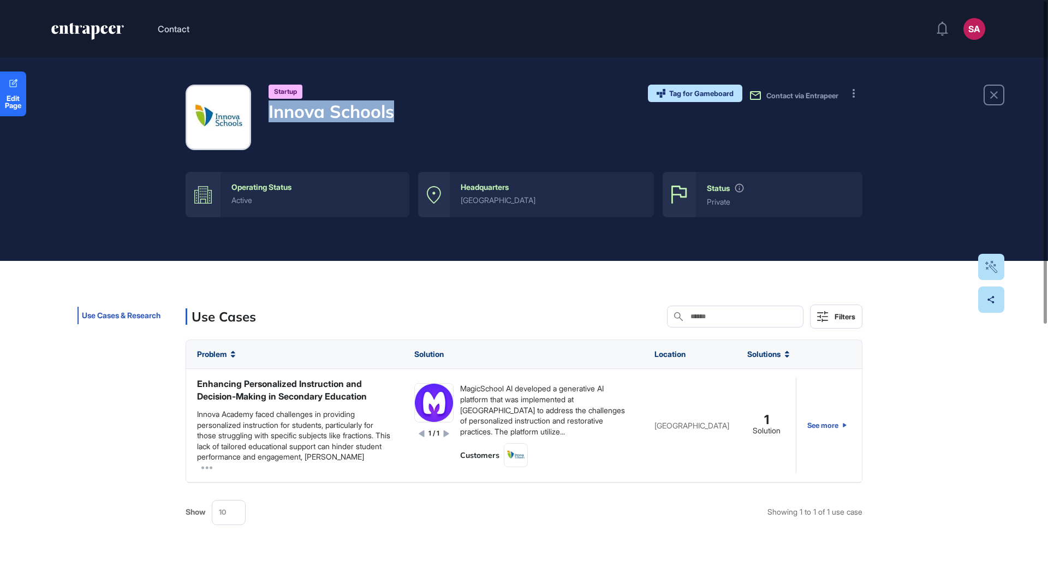
copy h4 "Innova Schools"
click at [856, 93] on button at bounding box center [853, 93] width 17 height 17
click at [873, 116] on span "Visit Website" at bounding box center [889, 115] width 51 height 7
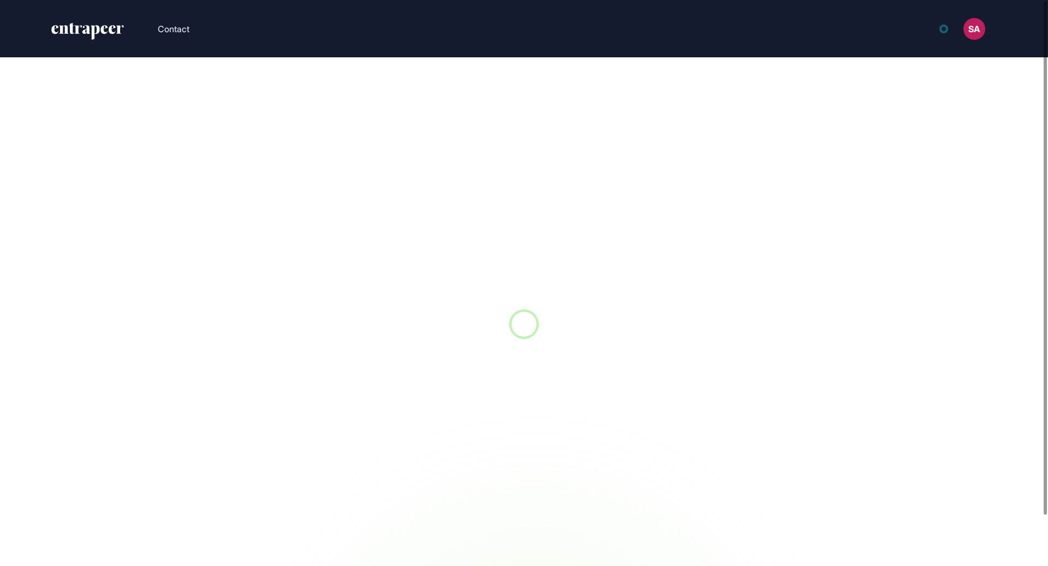
scroll to position [1, 1]
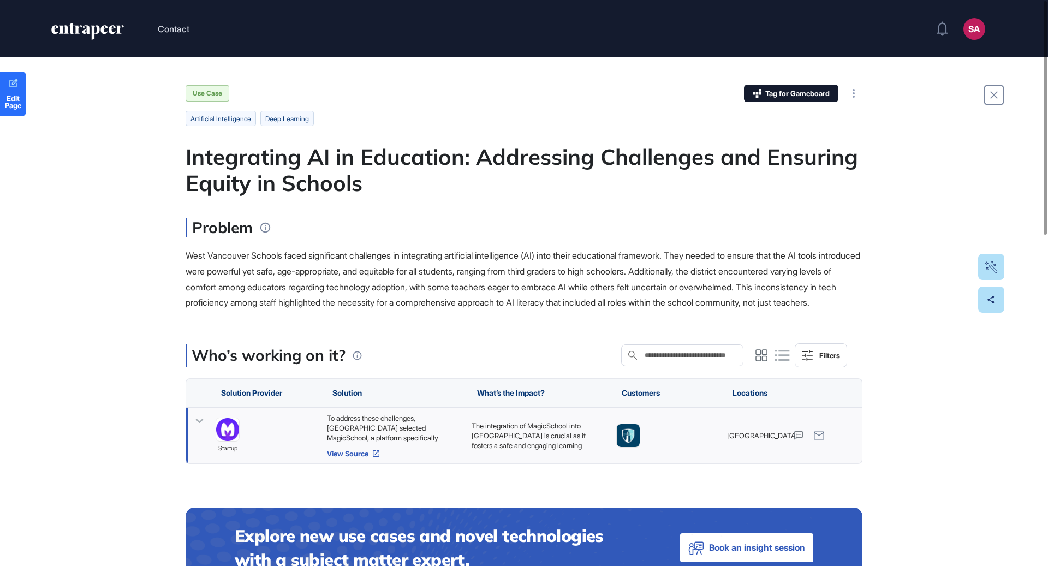
click at [347, 458] on link "View Source" at bounding box center [394, 453] width 134 height 9
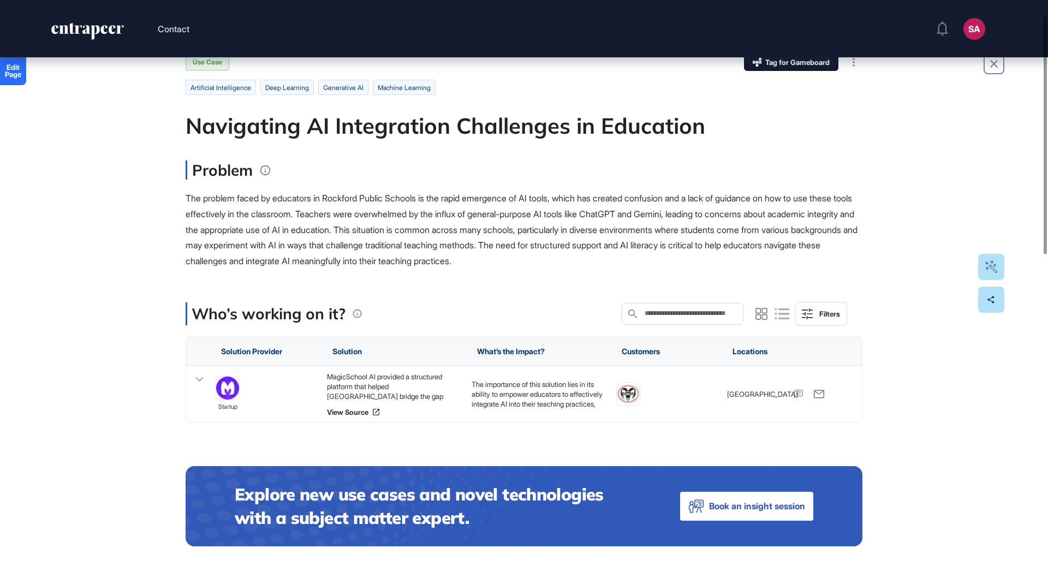
scroll to position [36, 0]
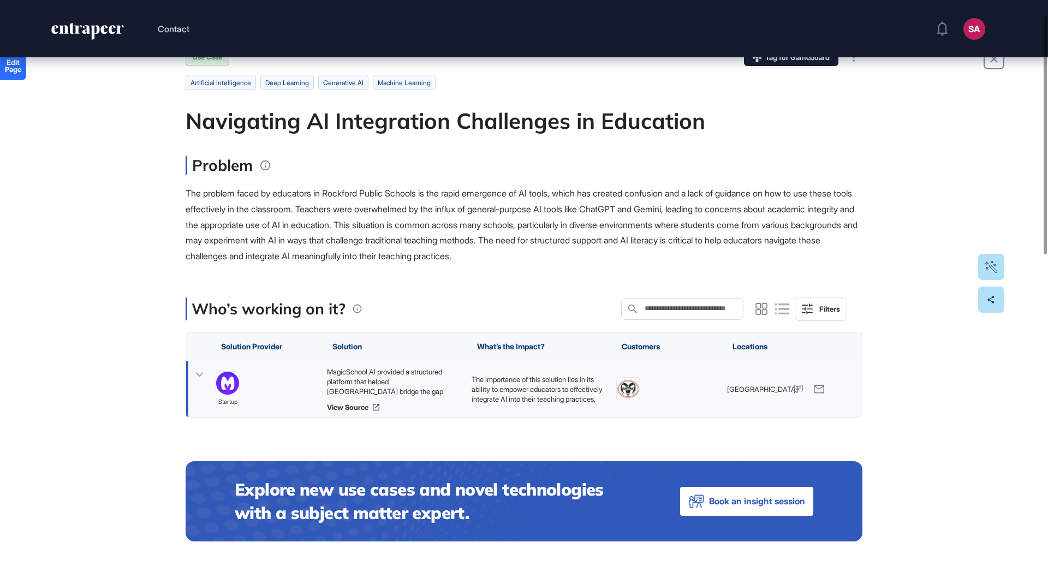
click at [421, 382] on div "MagicSchool AI provided a structured platform that helped [GEOGRAPHIC_DATA] bri…" at bounding box center [394, 381] width 134 height 29
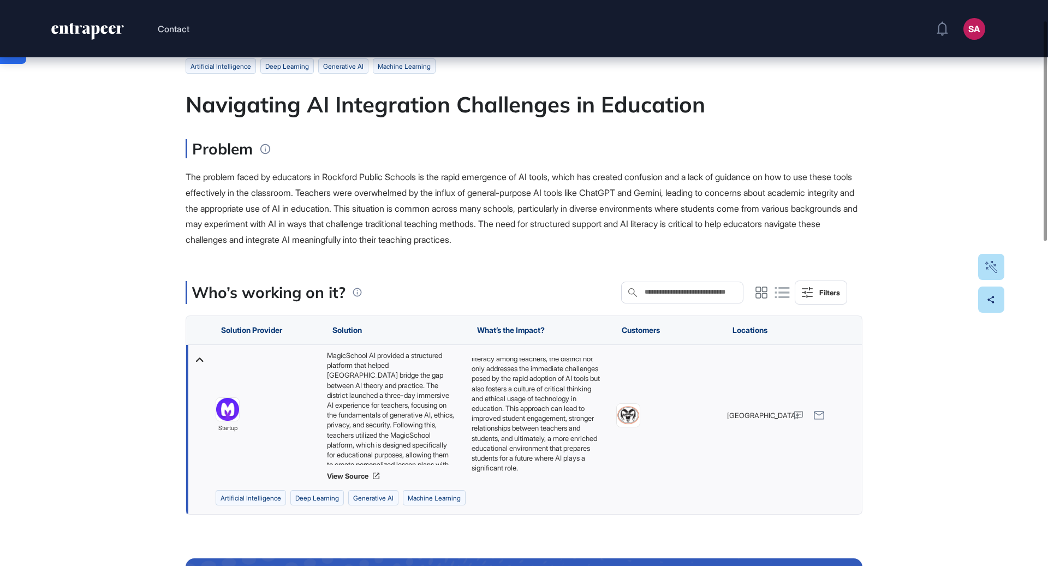
scroll to position [64, 0]
click at [364, 477] on link "View Source" at bounding box center [394, 476] width 134 height 9
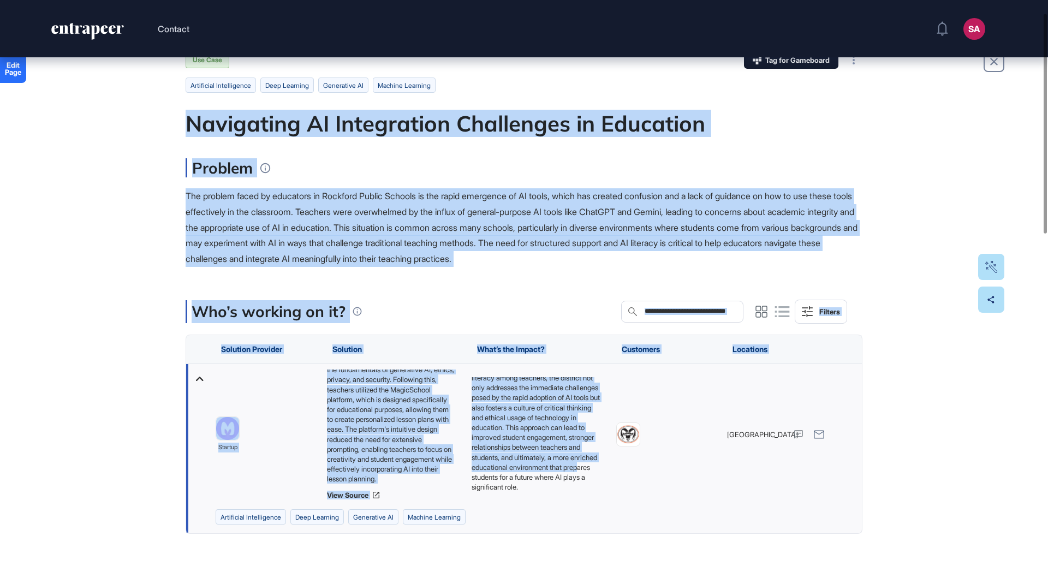
scroll to position [74, 0]
drag, startPoint x: 187, startPoint y: 120, endPoint x: 582, endPoint y: 495, distance: 544.2
copy main "Loremipsum DO Sitametcons Adipiscing el Seddoeius Tempori Utl etdolor magna al …"
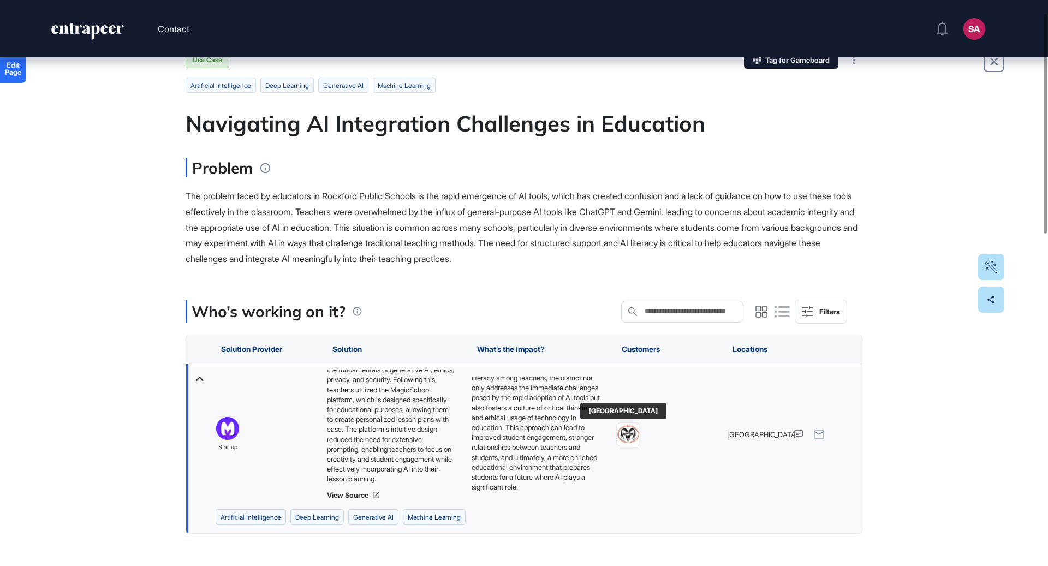
click at [631, 438] on img at bounding box center [628, 434] width 23 height 23
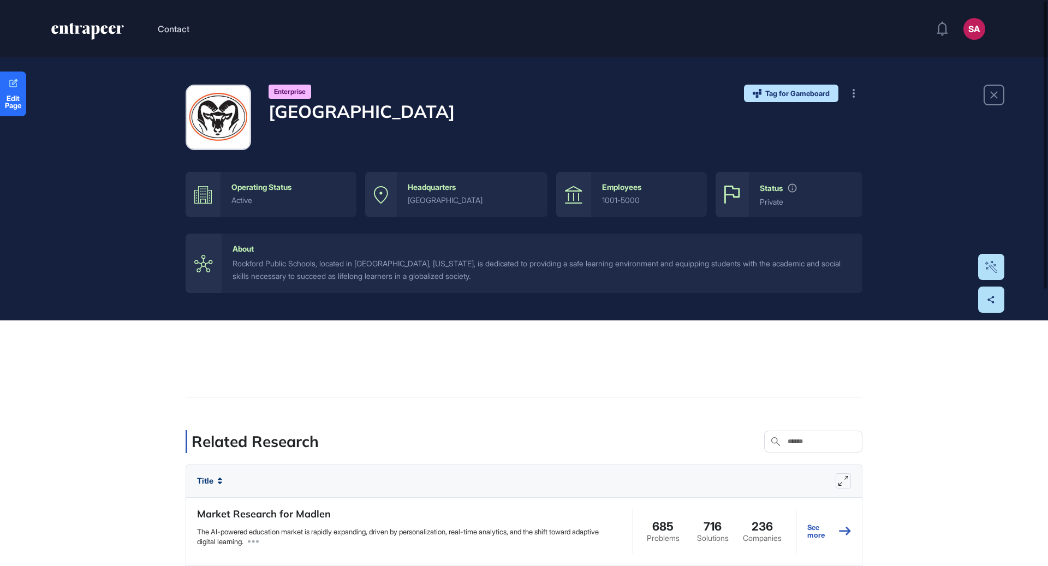
drag, startPoint x: 336, startPoint y: 133, endPoint x: 263, endPoint y: 109, distance: 76.5
click at [263, 109] on div "Enterprise Rockford Public Schools" at bounding box center [320, 118] width 269 height 66
copy h4 "[GEOGRAPHIC_DATA]"
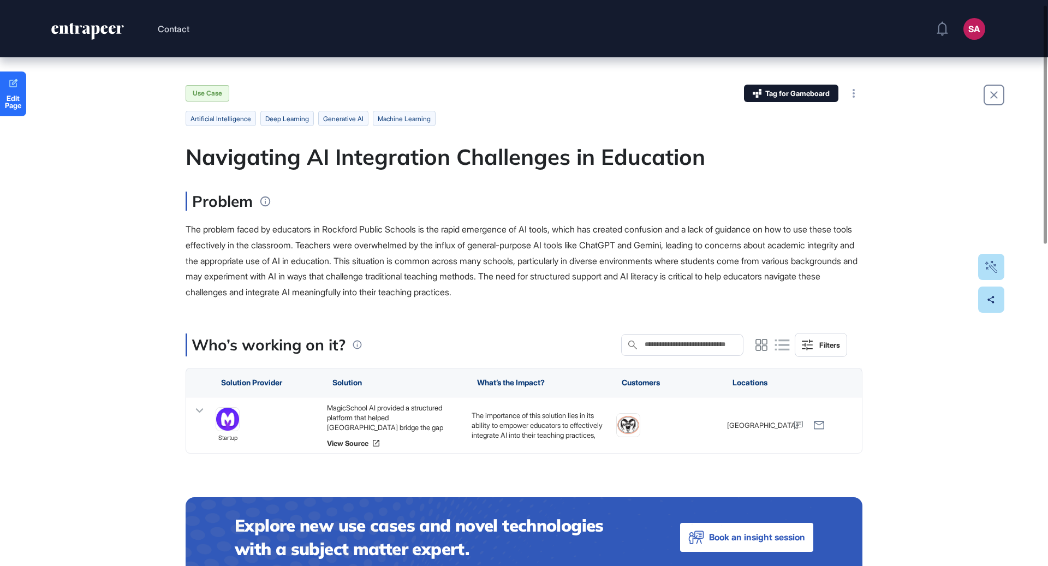
scroll to position [23, 0]
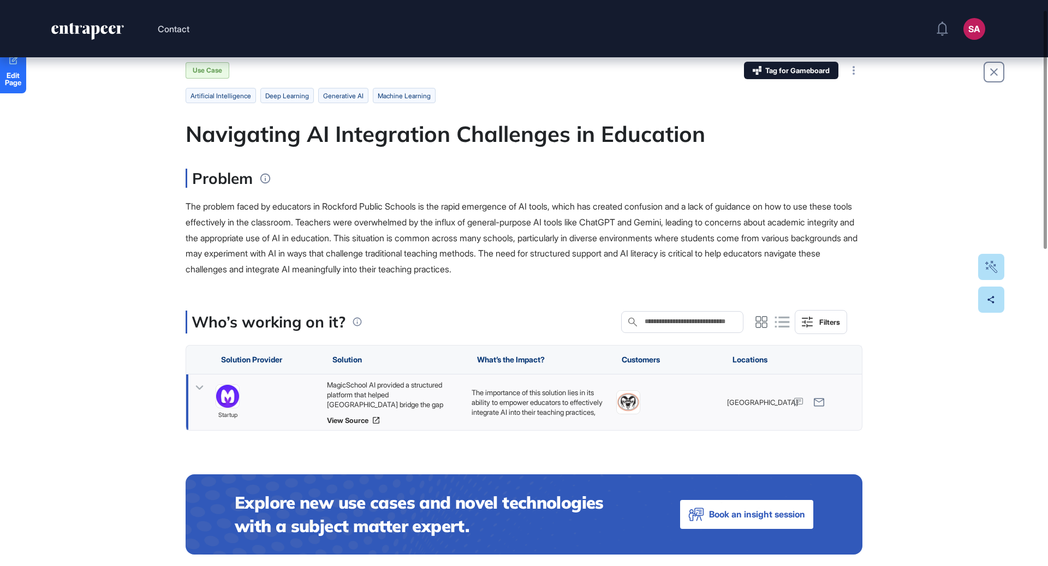
click at [401, 392] on div "MagicSchool AI provided a structured platform that helped [GEOGRAPHIC_DATA] bri…" at bounding box center [394, 394] width 134 height 29
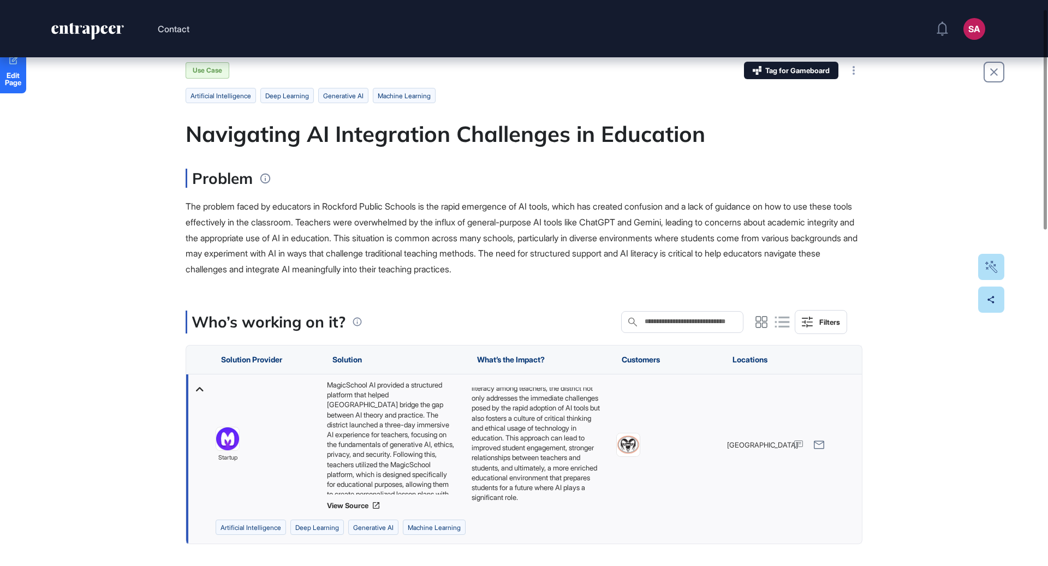
scroll to position [74, 0]
drag, startPoint x: 432, startPoint y: 203, endPoint x: 329, endPoint y: 207, distance: 103.3
click at [329, 207] on span "The problem faced by educators in Rockford Public Schools is the rapid emergenc…" at bounding box center [522, 238] width 672 height 74
copy span "[GEOGRAPHIC_DATA]"
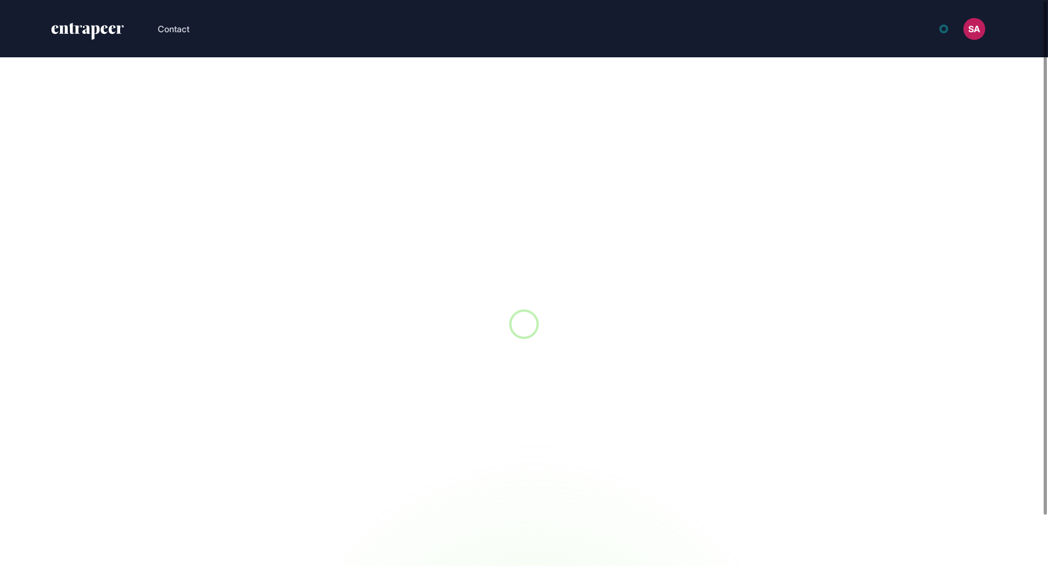
scroll to position [1, 1]
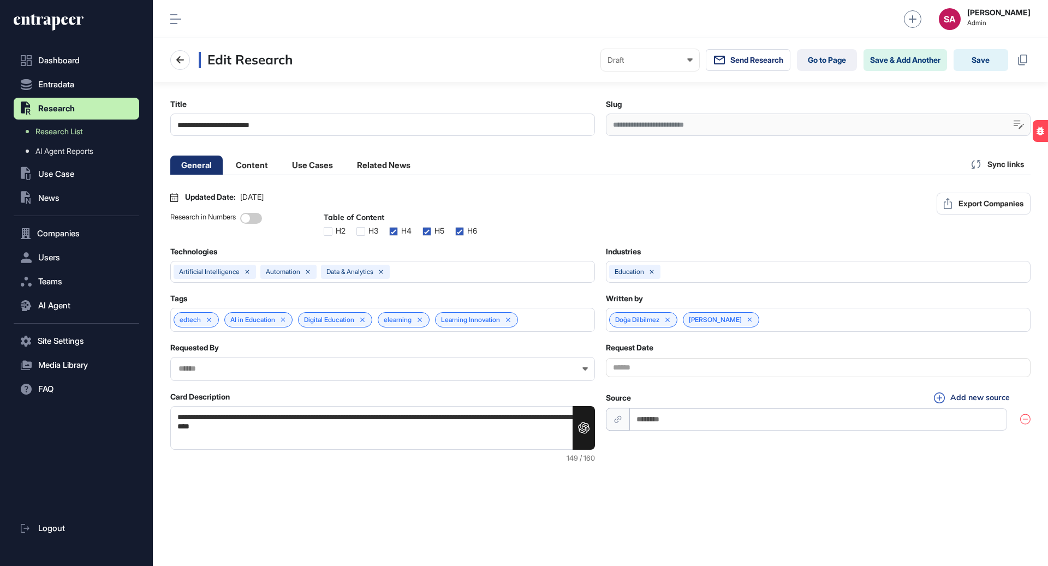
click at [979, 163] on icon at bounding box center [976, 164] width 9 height 9
type input "**********"
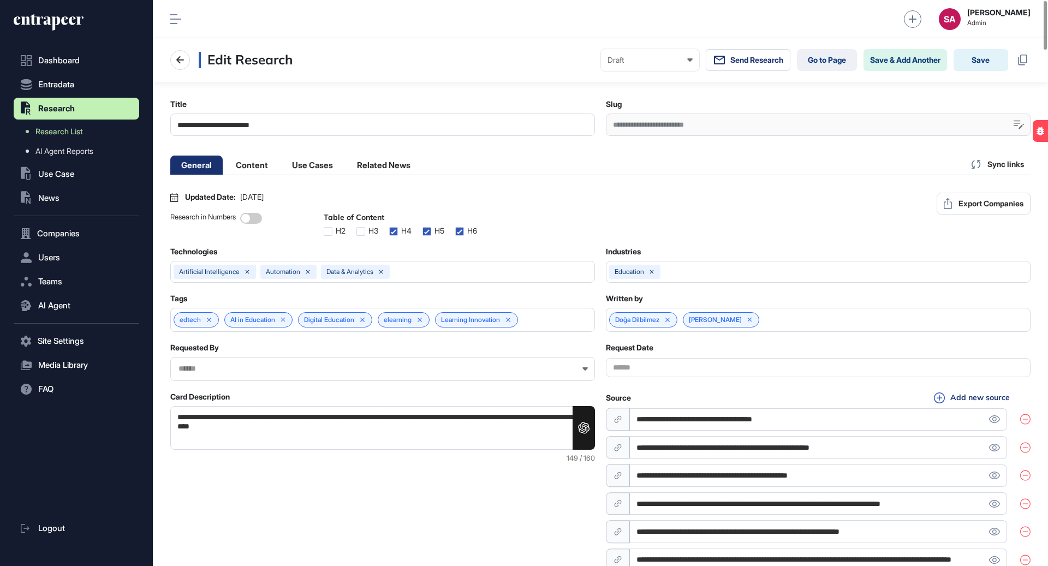
scroll to position [566, 896]
click at [981, 62] on button "Save" at bounding box center [981, 60] width 55 height 22
click at [264, 160] on li "Content" at bounding box center [252, 165] width 54 height 19
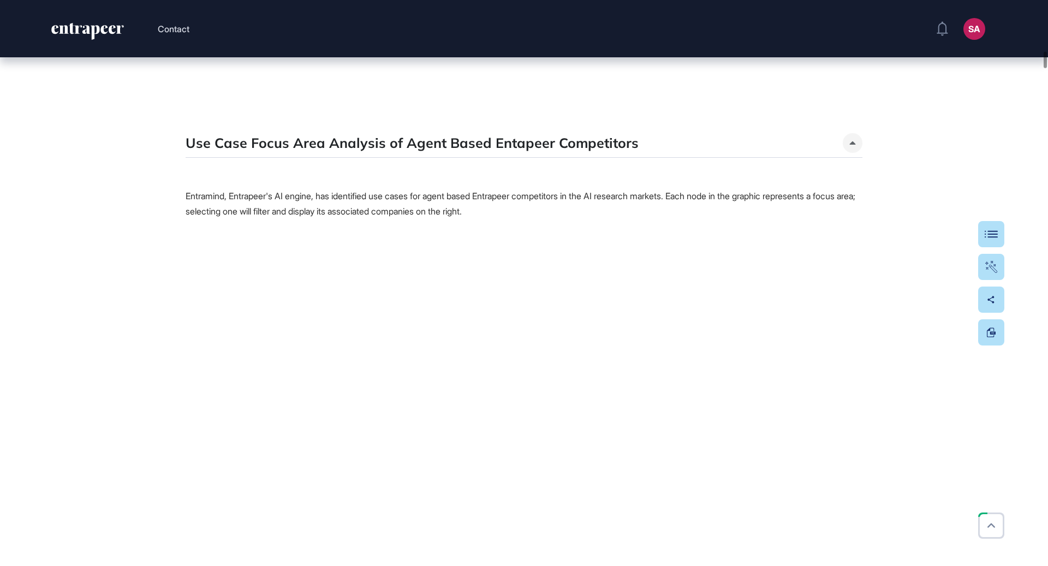
scroll to position [4276, 0]
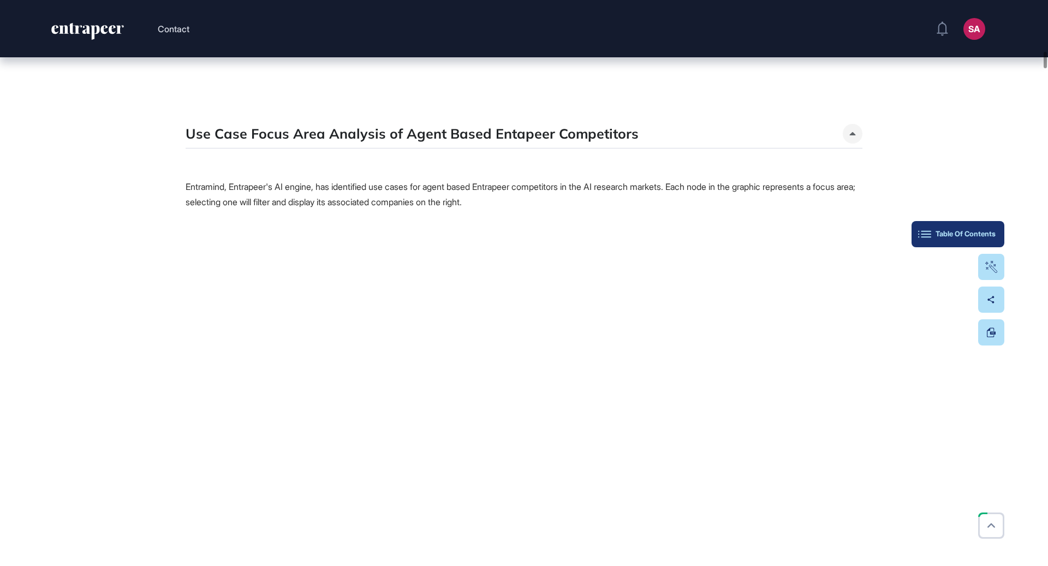
click at [993, 240] on button "Table Of Contents" at bounding box center [958, 234] width 93 height 26
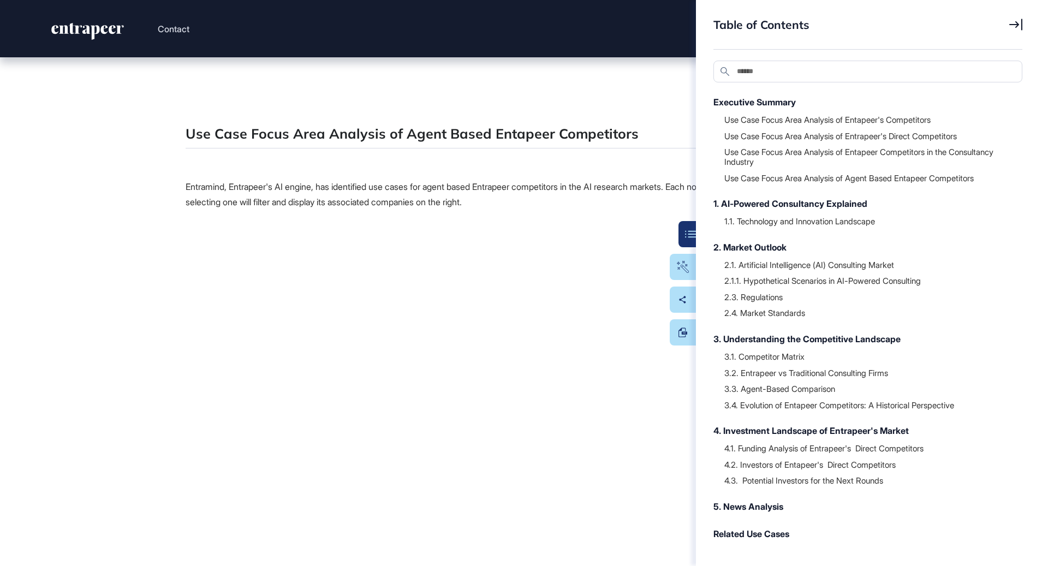
scroll to position [4, 0]
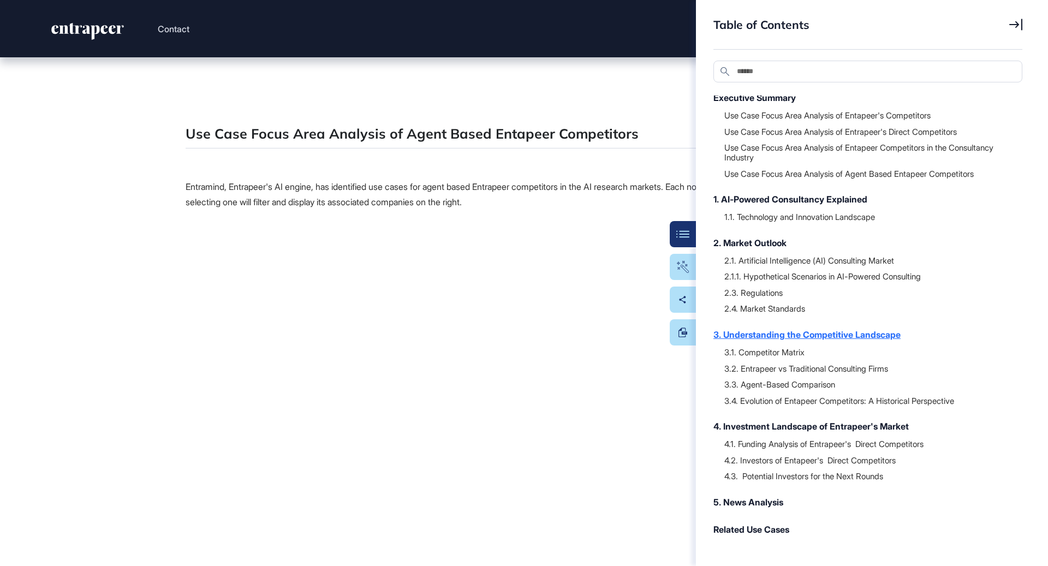
click at [825, 337] on div "3. Understanding the Competitive Landscape" at bounding box center [863, 334] width 298 height 13
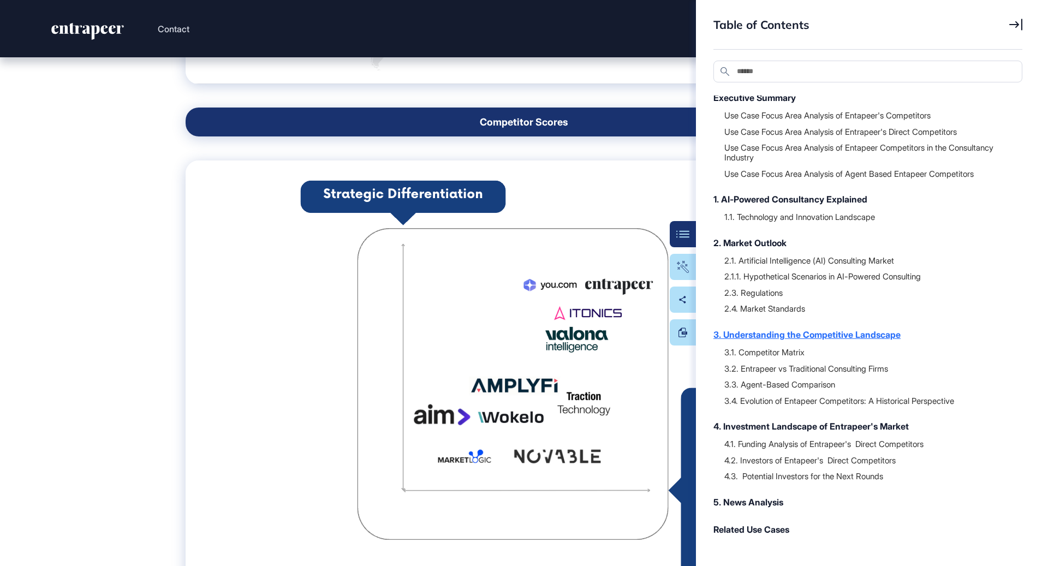
scroll to position [24742, 0]
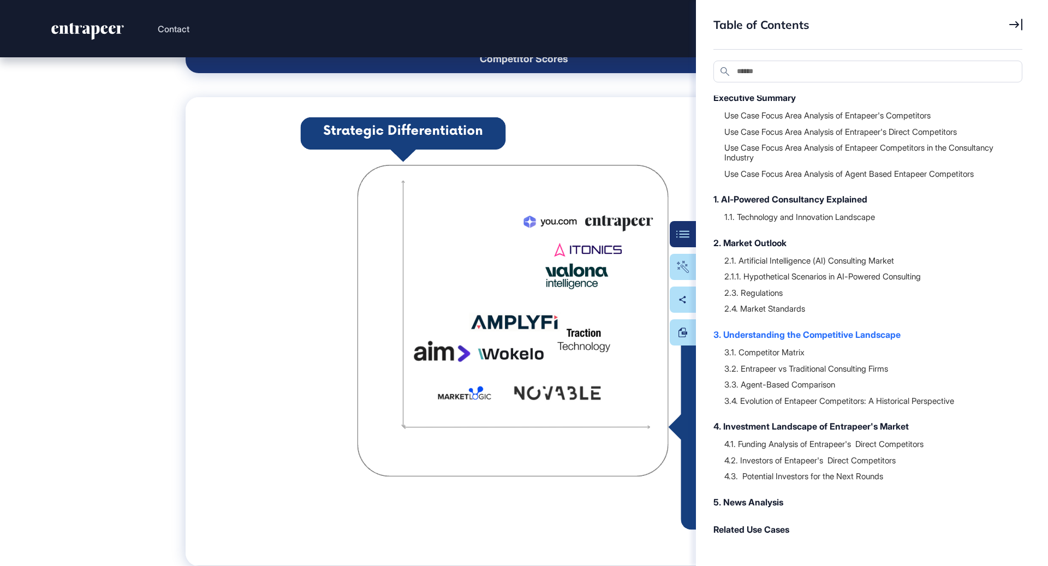
click at [1015, 22] on icon at bounding box center [1016, 25] width 13 height 12
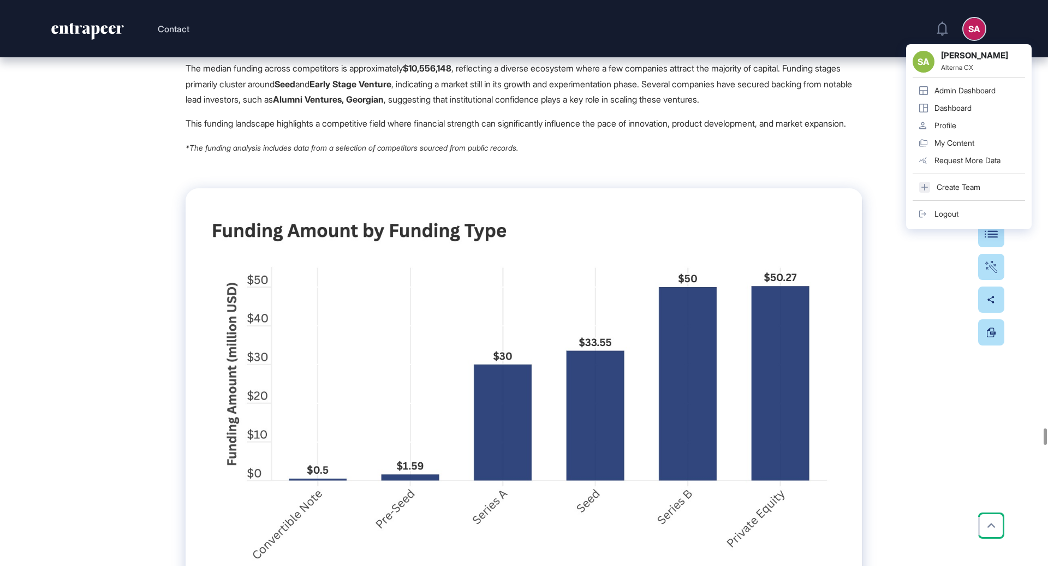
scroll to position [35982, 0]
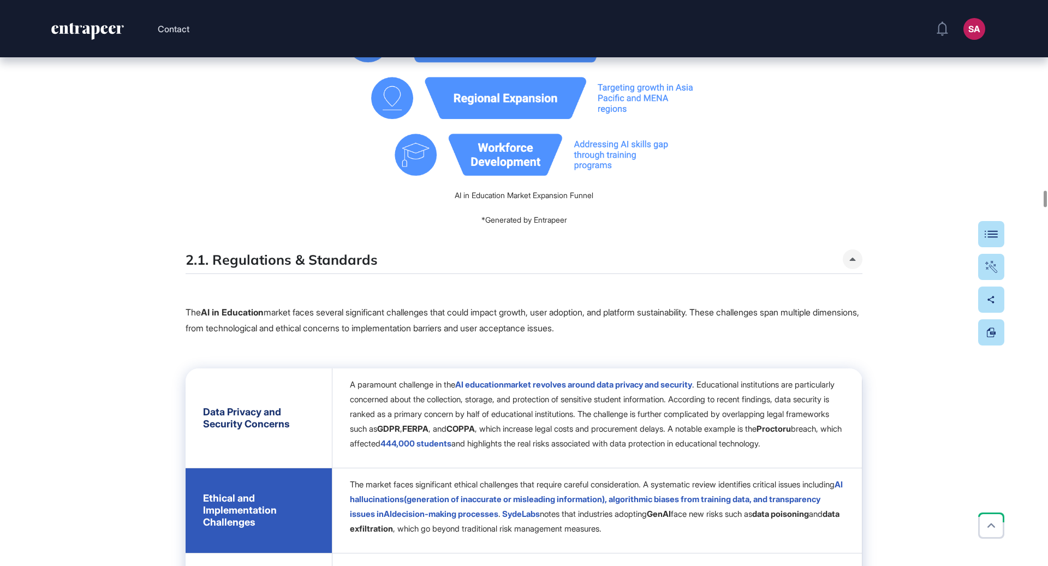
scroll to position [20139, 0]
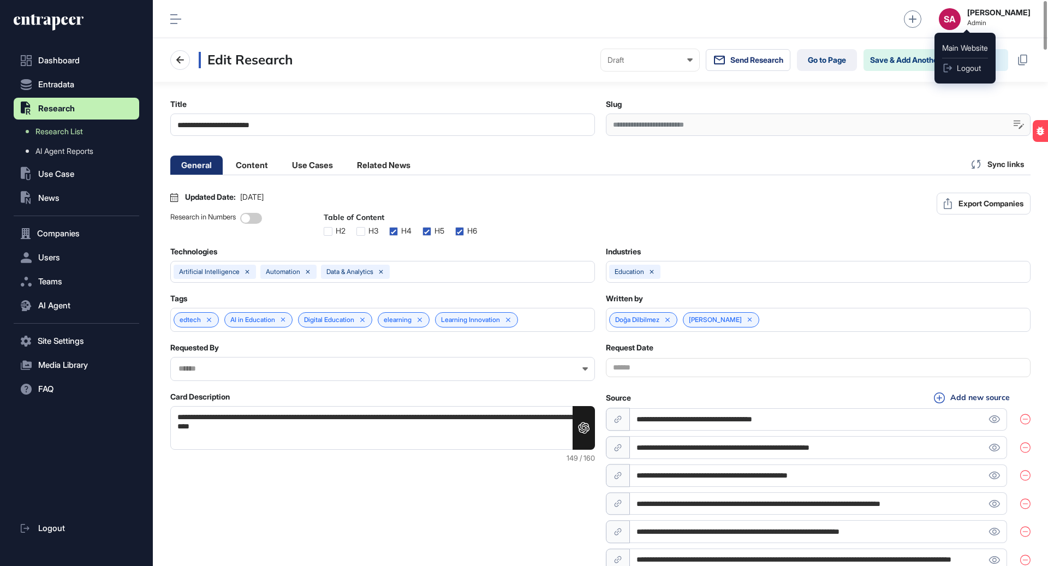
scroll to position [1, 4]
